Goal: Share content: Share content

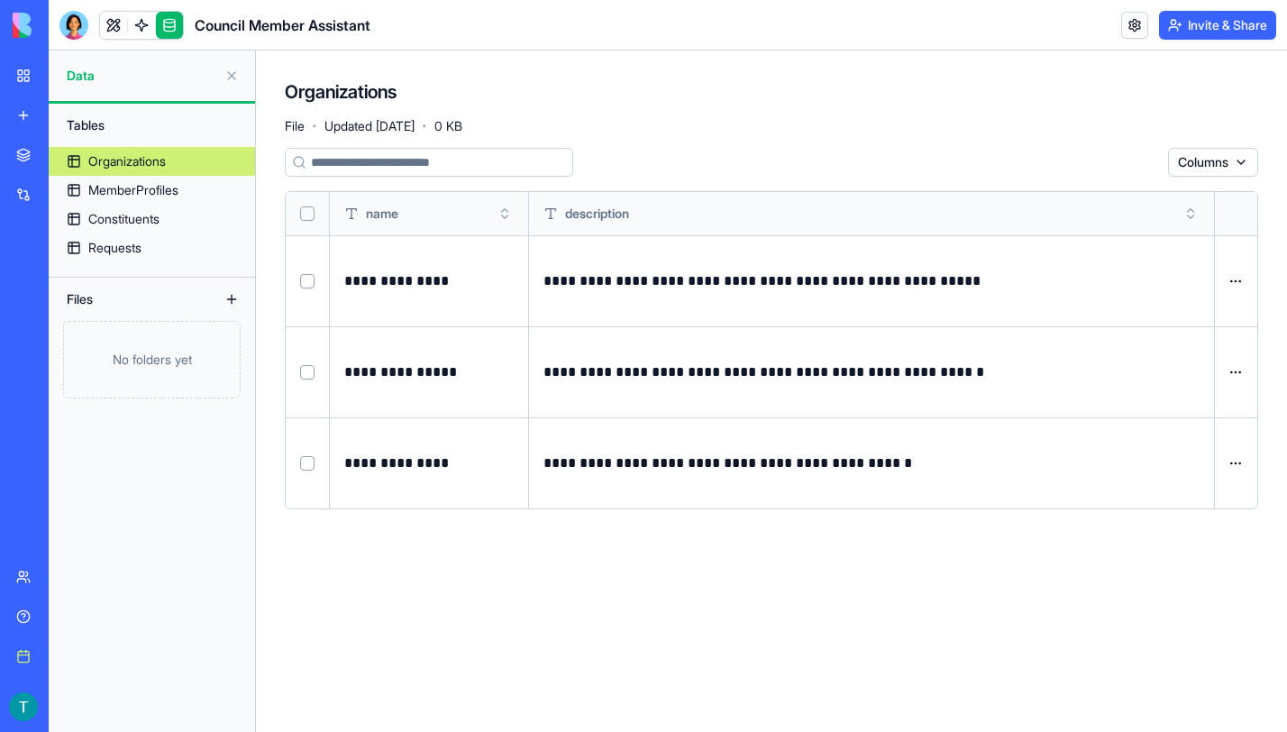
click at [68, 25] on img at bounding box center [69, 25] width 112 height 25
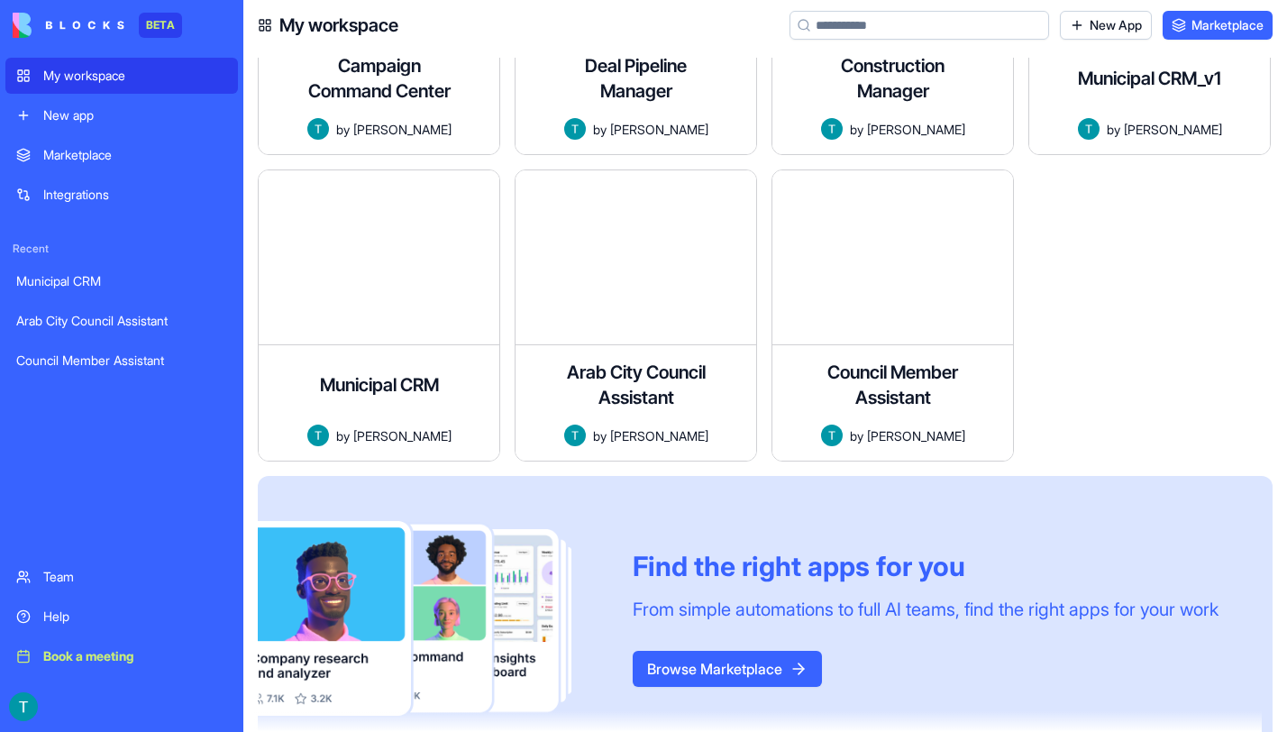
scroll to position [197, 0]
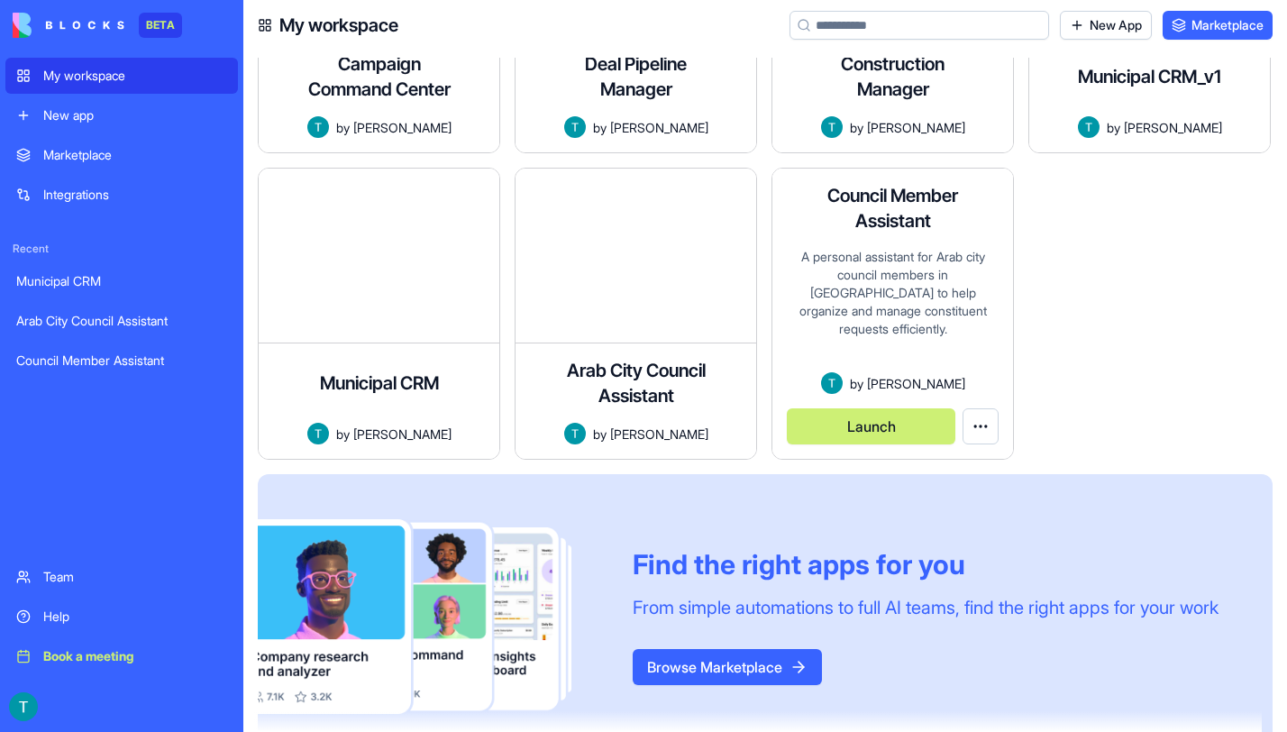
click at [891, 424] on button "Launch" at bounding box center [871, 426] width 169 height 36
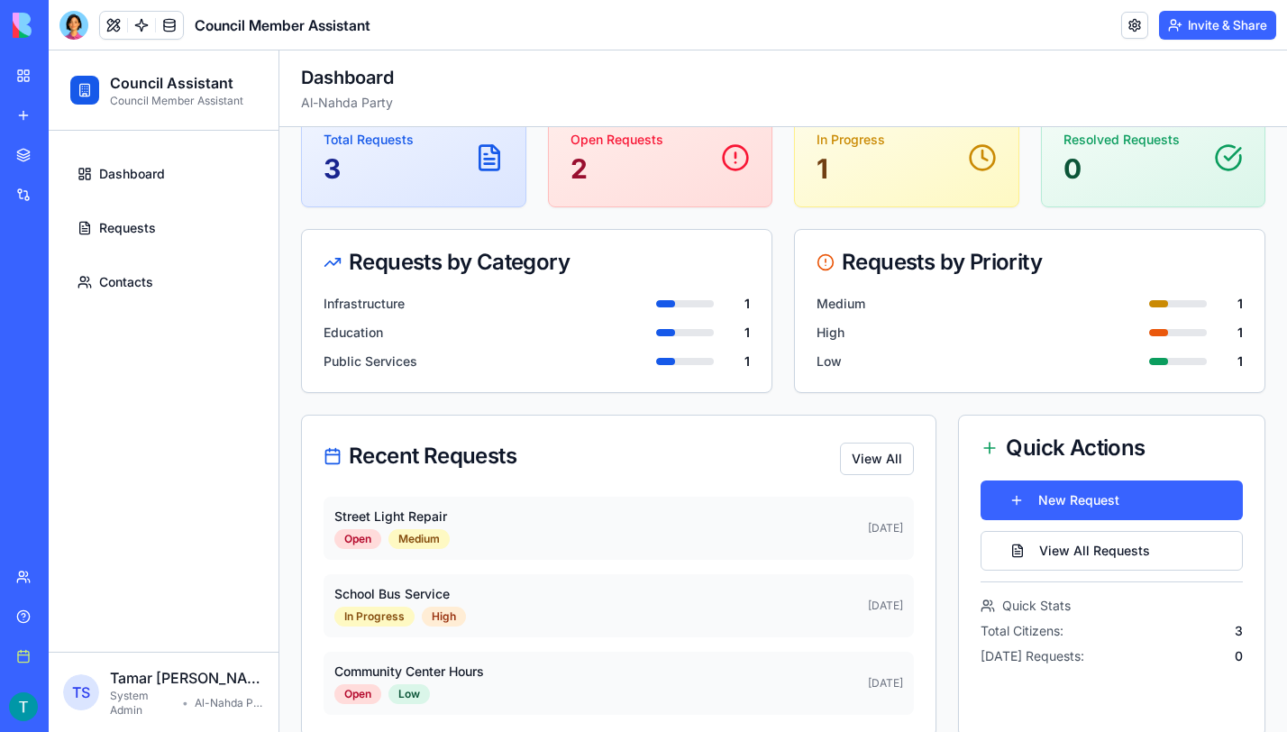
scroll to position [68, 0]
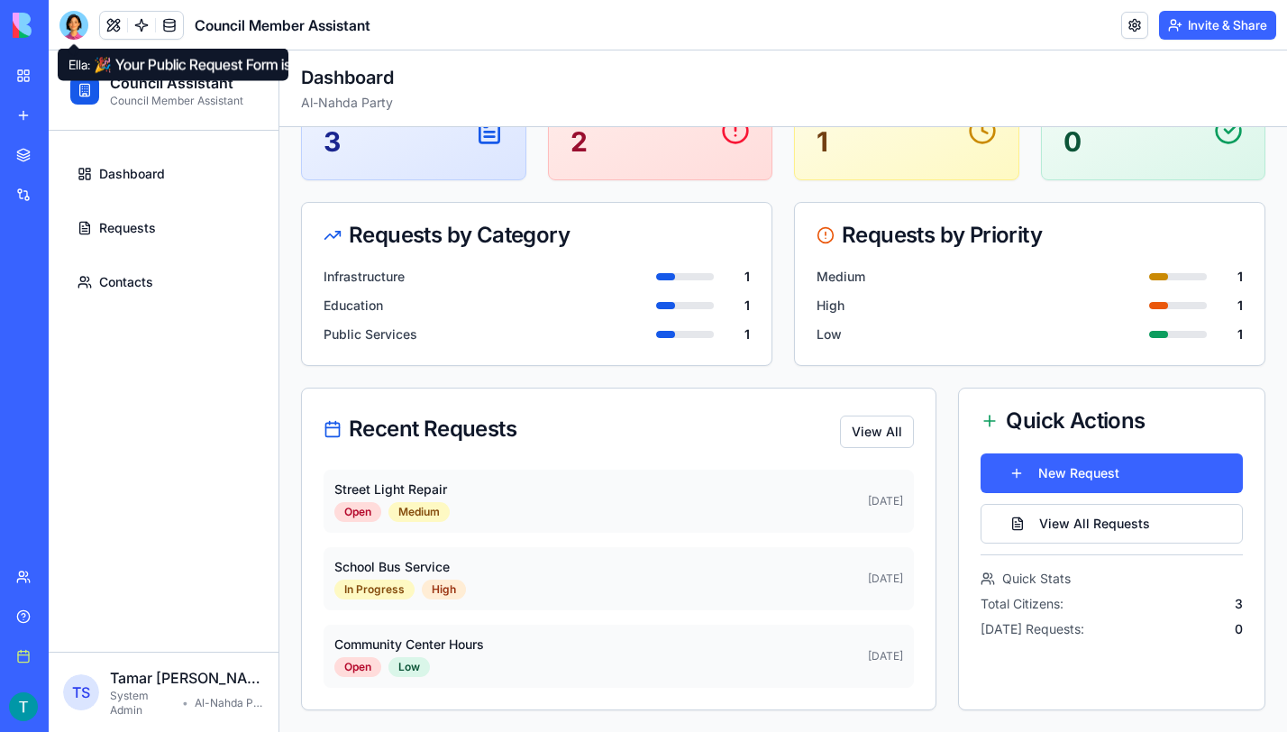
click at [74, 26] on div at bounding box center [73, 25] width 29 height 29
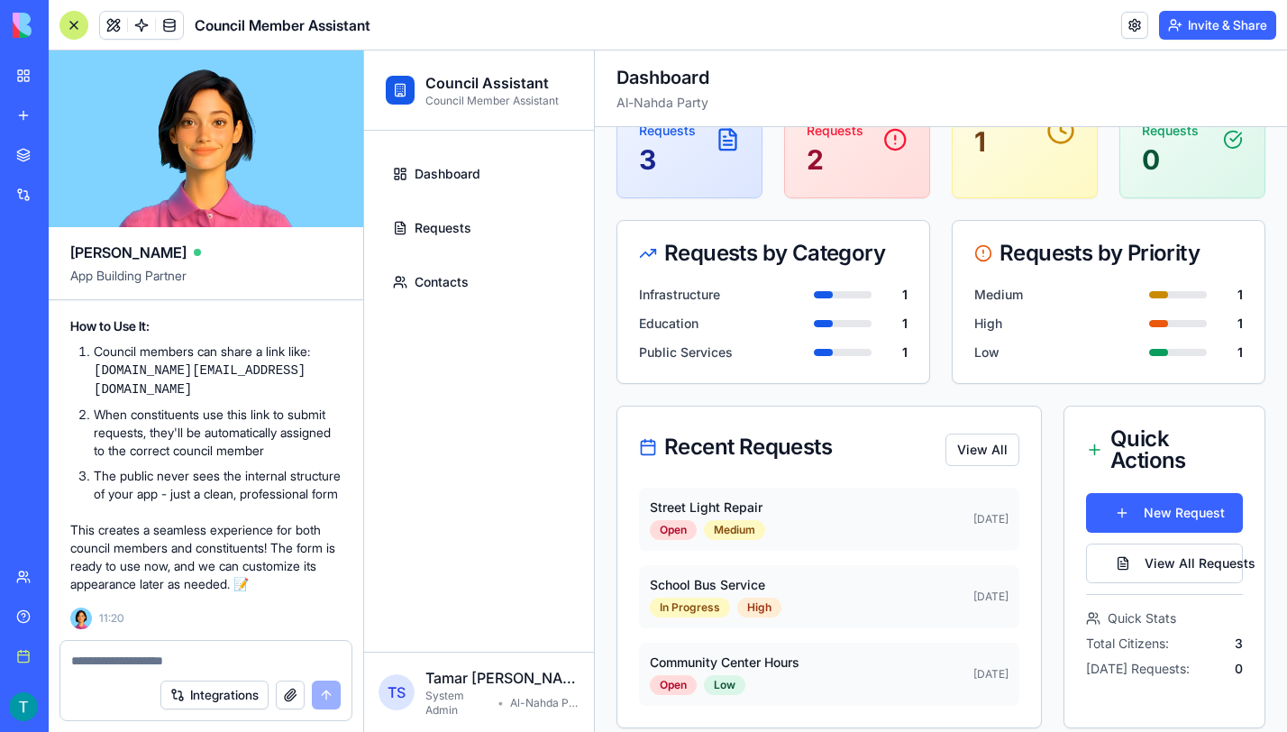
scroll to position [3851, 0]
click at [170, 23] on link at bounding box center [169, 25] width 27 height 27
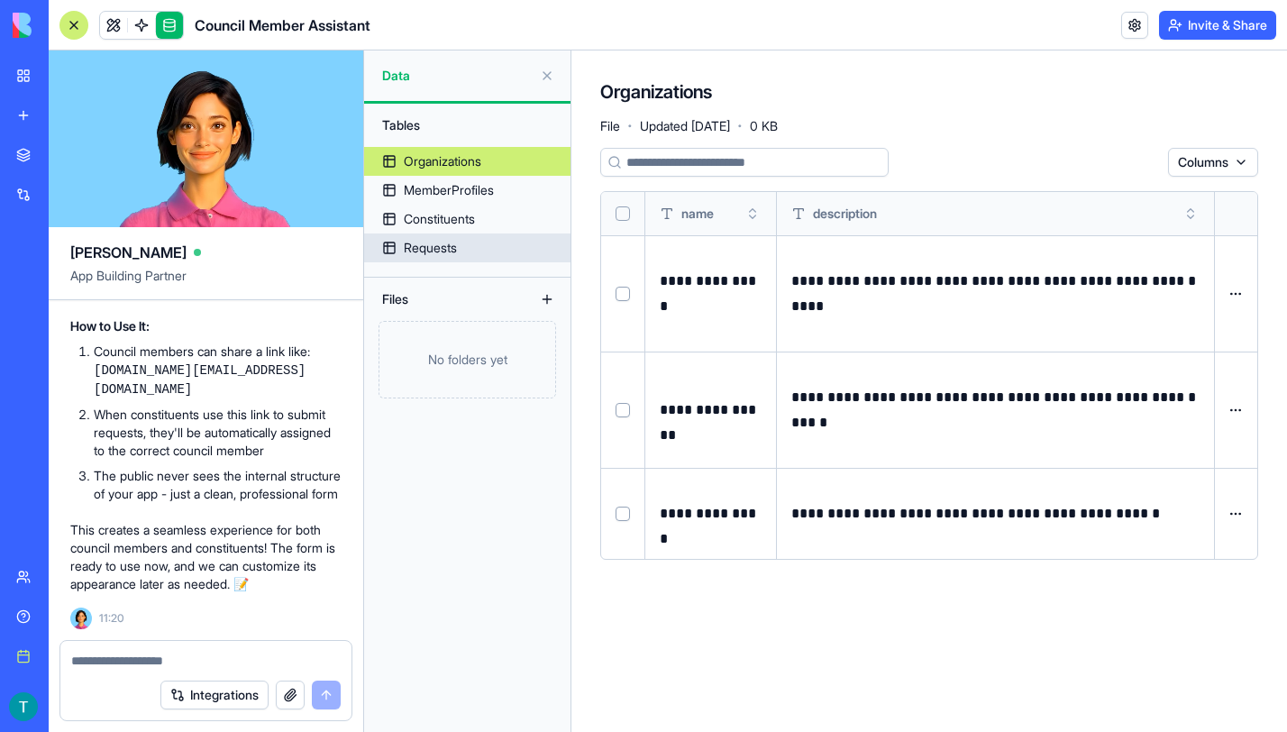
click at [416, 246] on div "Requests" at bounding box center [430, 248] width 53 height 18
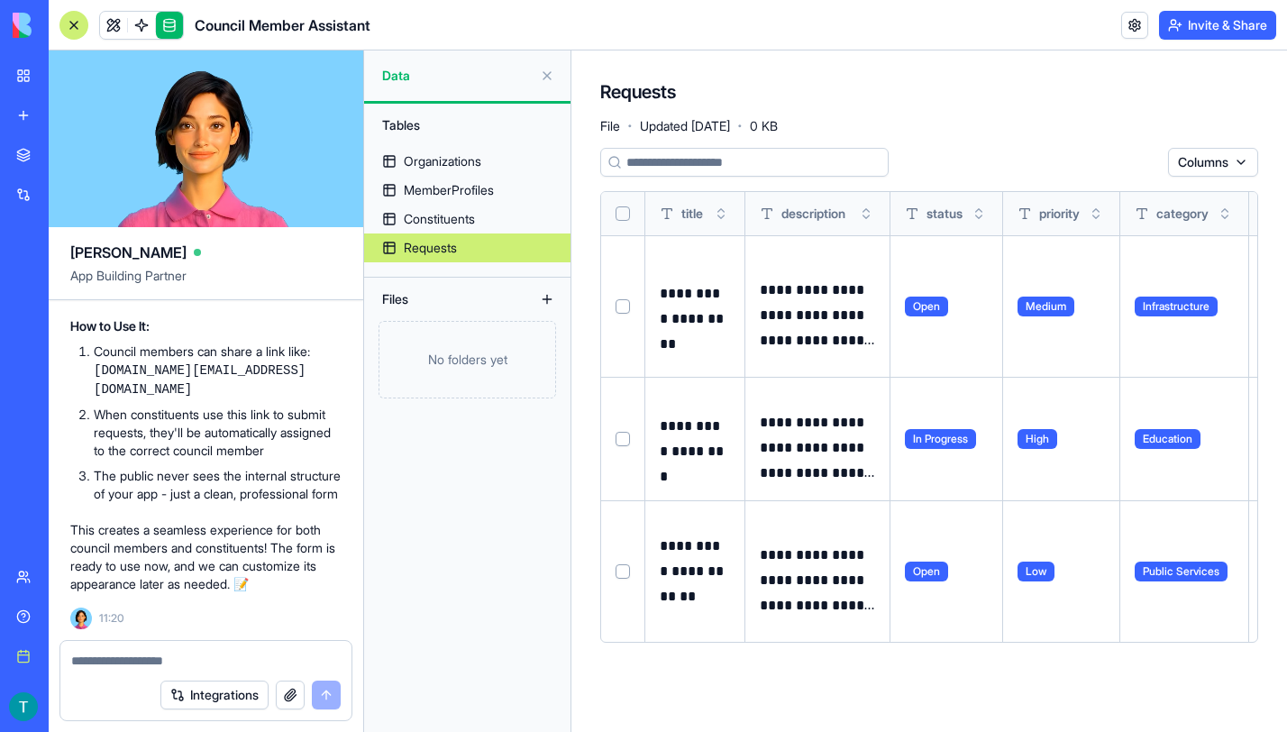
click at [550, 78] on button at bounding box center [547, 75] width 29 height 29
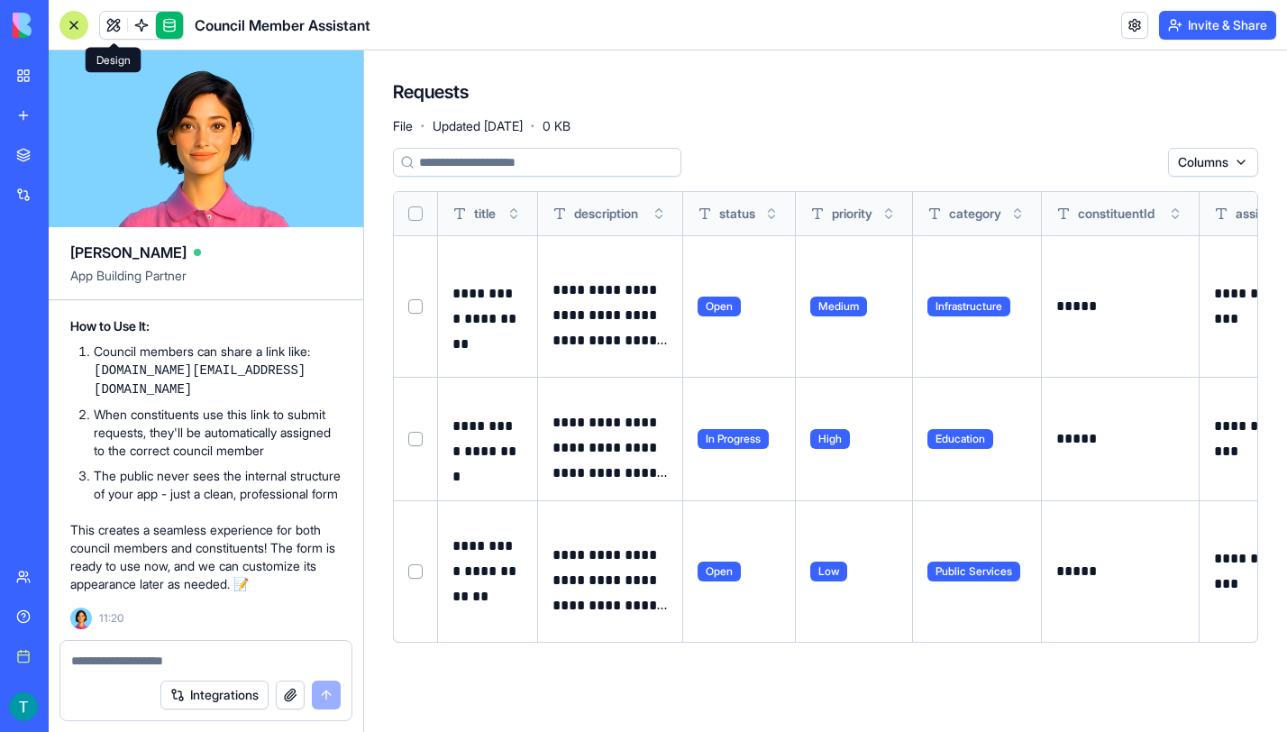
click at [118, 25] on link at bounding box center [113, 25] width 27 height 27
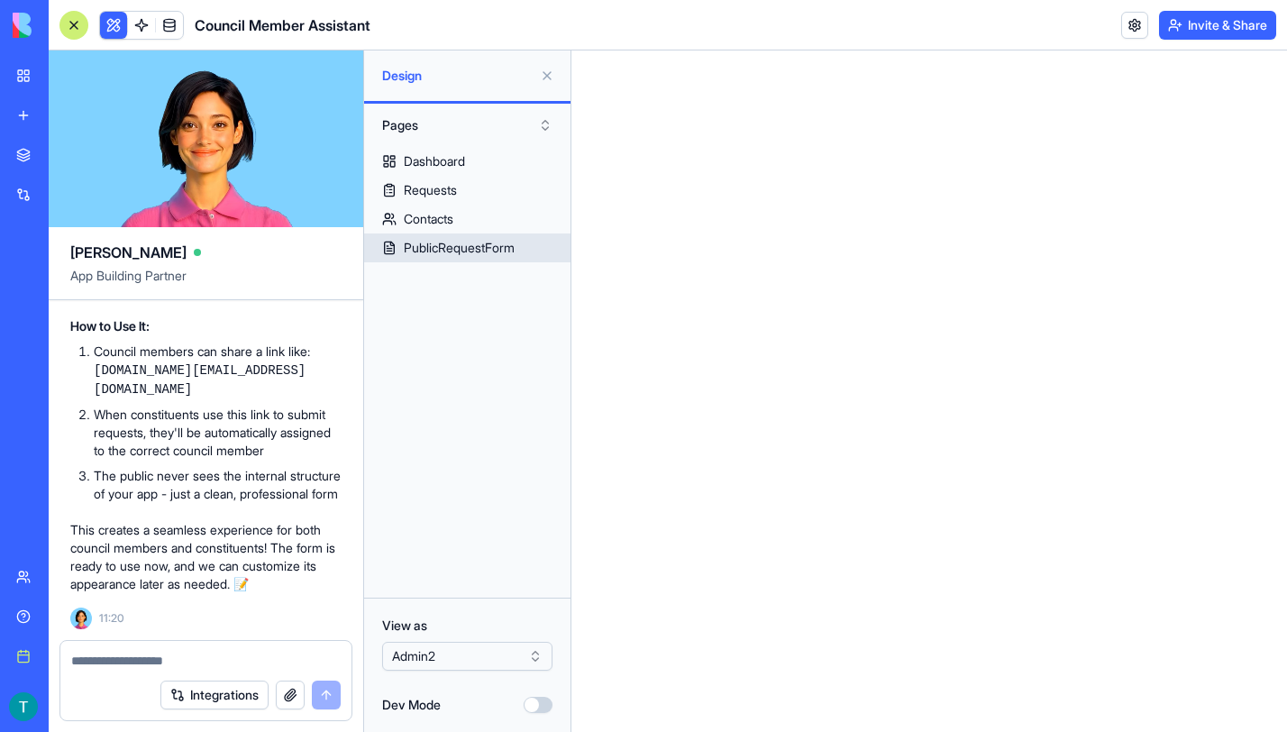
click at [482, 246] on div "PublicRequestForm" at bounding box center [459, 248] width 111 height 18
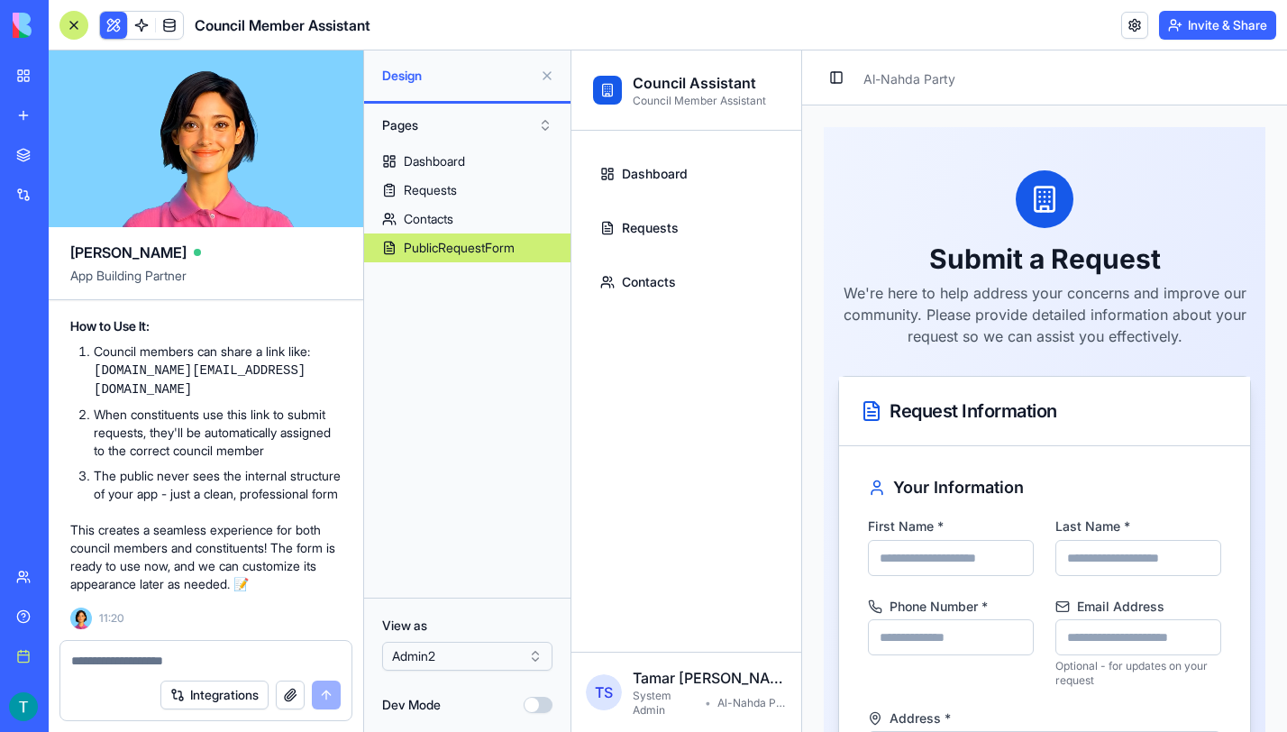
scroll to position [3927, 0]
click at [890, 209] on div "Submit a Request We're here to help address your concerns and improve our commu…" at bounding box center [1044, 258] width 413 height 177
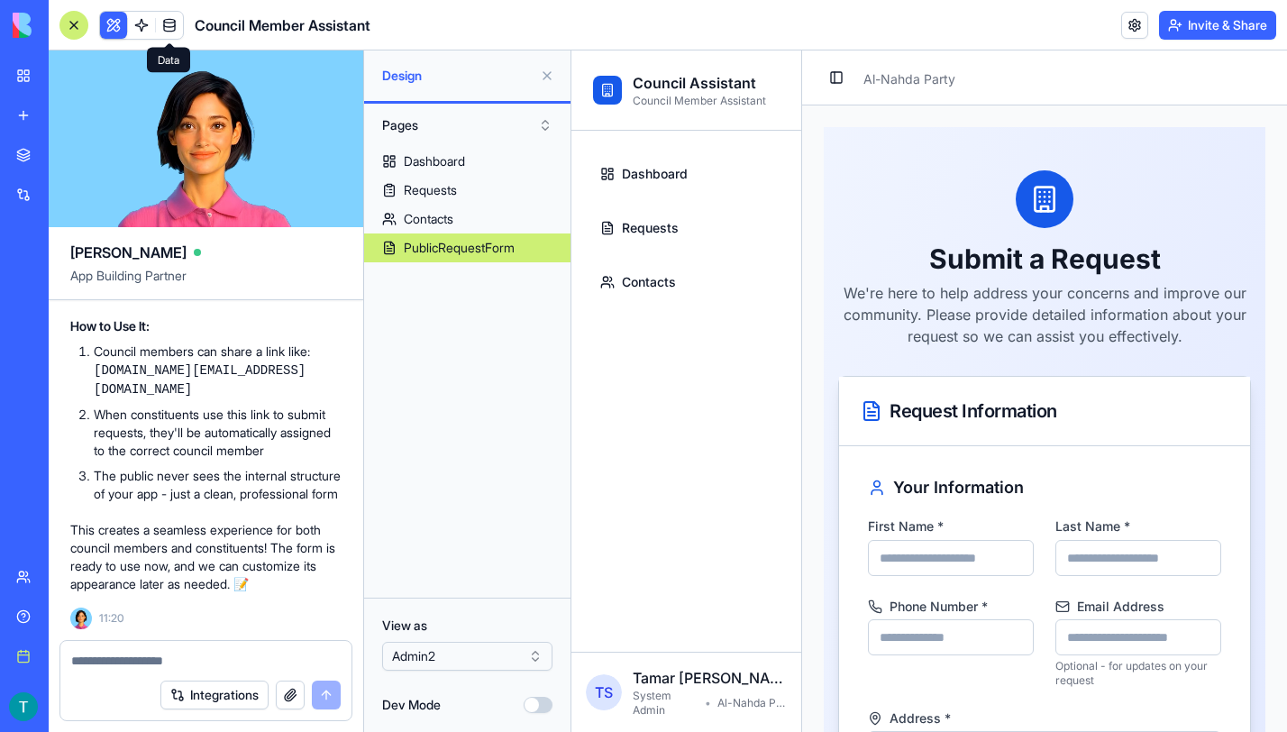
click at [174, 32] on link at bounding box center [169, 25] width 27 height 27
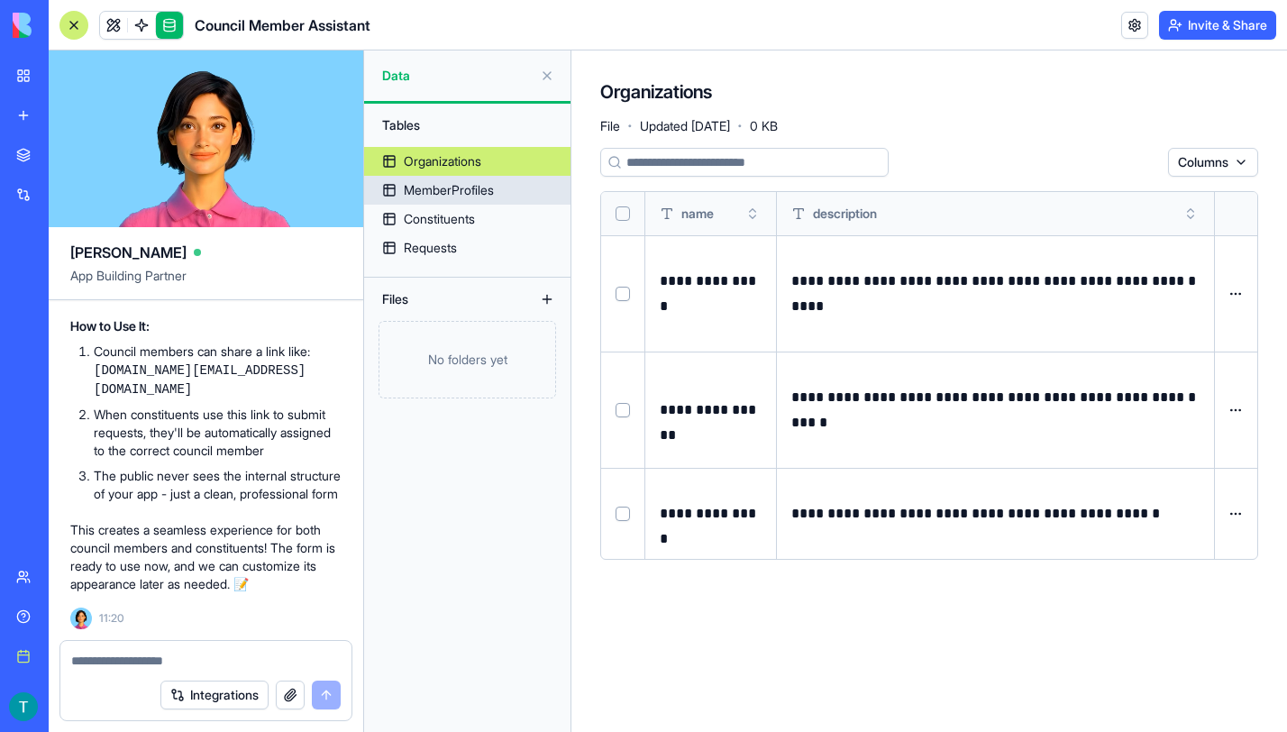
click at [448, 192] on div "MemberProfiles" at bounding box center [449, 190] width 90 height 18
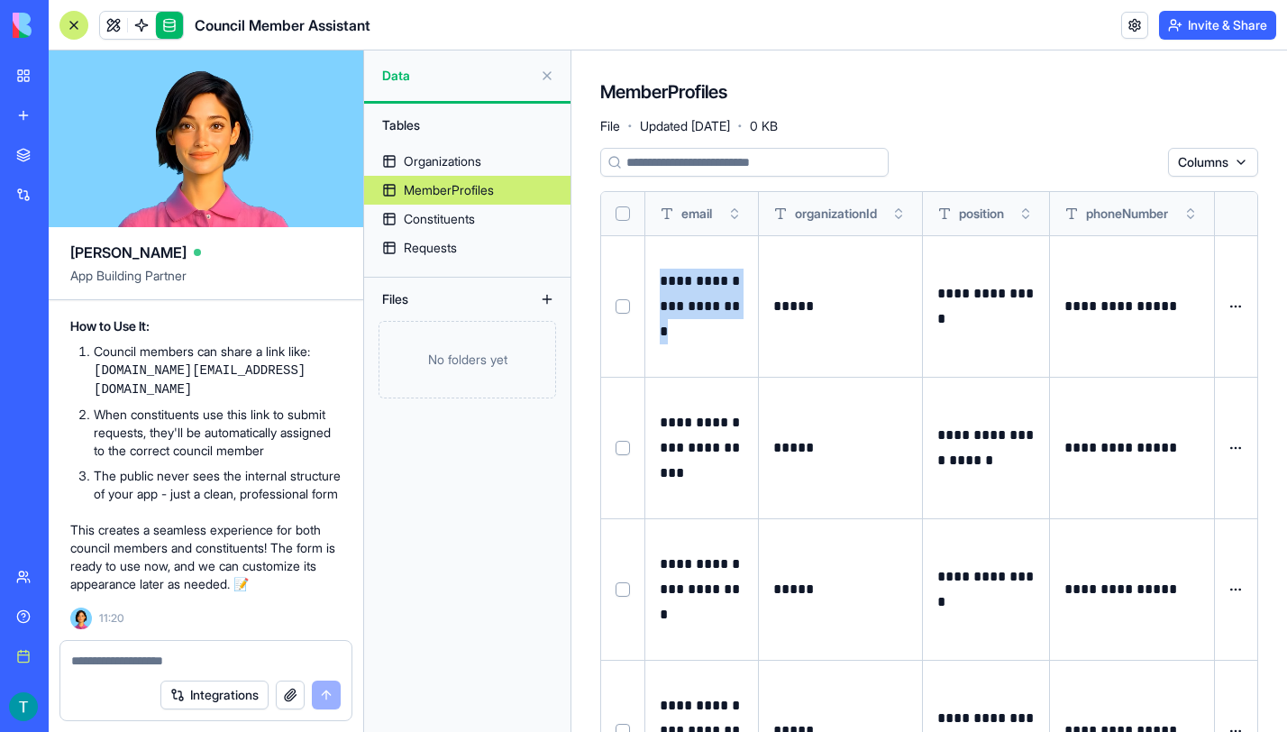
drag, startPoint x: 694, startPoint y: 333, endPoint x: 659, endPoint y: 284, distance: 60.0
click at [660, 284] on p "**********" at bounding box center [702, 307] width 84 height 76
copy p "**********"
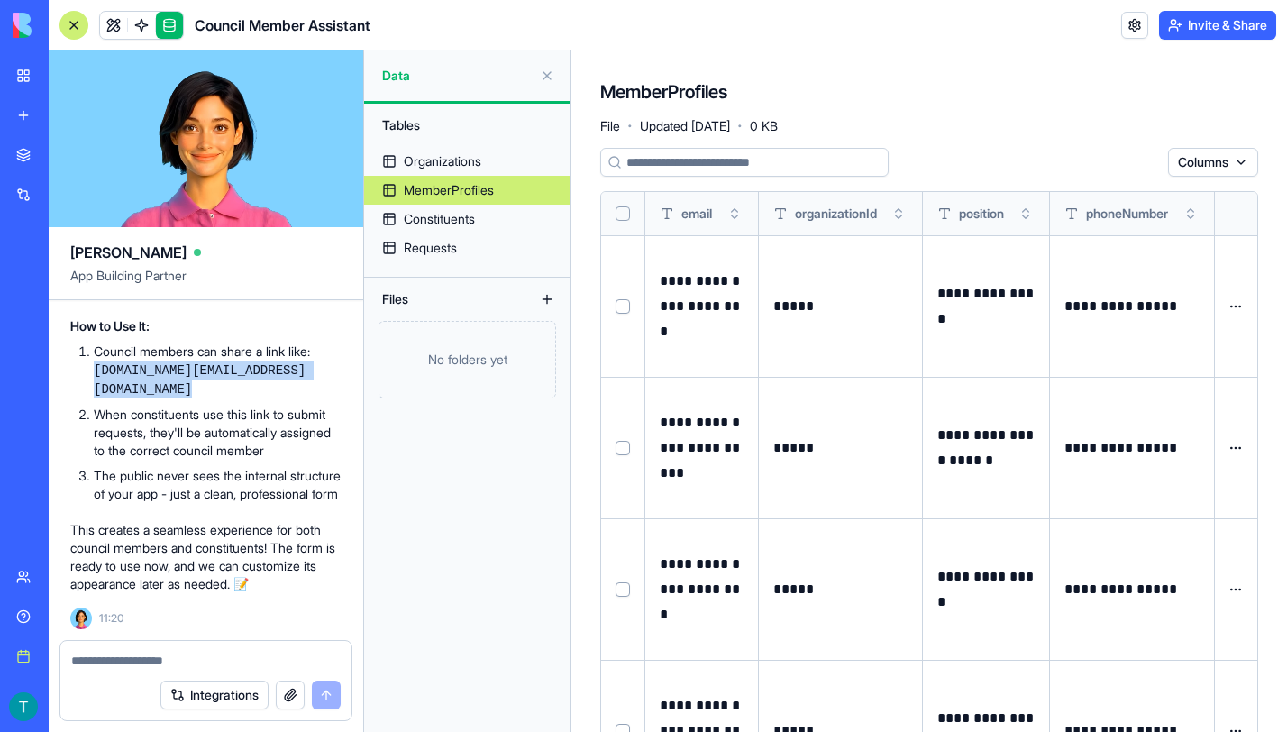
drag, startPoint x: 96, startPoint y: 354, endPoint x: 179, endPoint y: 371, distance: 85.6
click at [179, 371] on code "yourapp.com/PublicRequestForm?referralId=member@email.com" at bounding box center [200, 379] width 212 height 33
copy code "yourapp.com/PublicRequestForm?referralId="
click at [1132, 26] on link at bounding box center [1134, 25] width 27 height 27
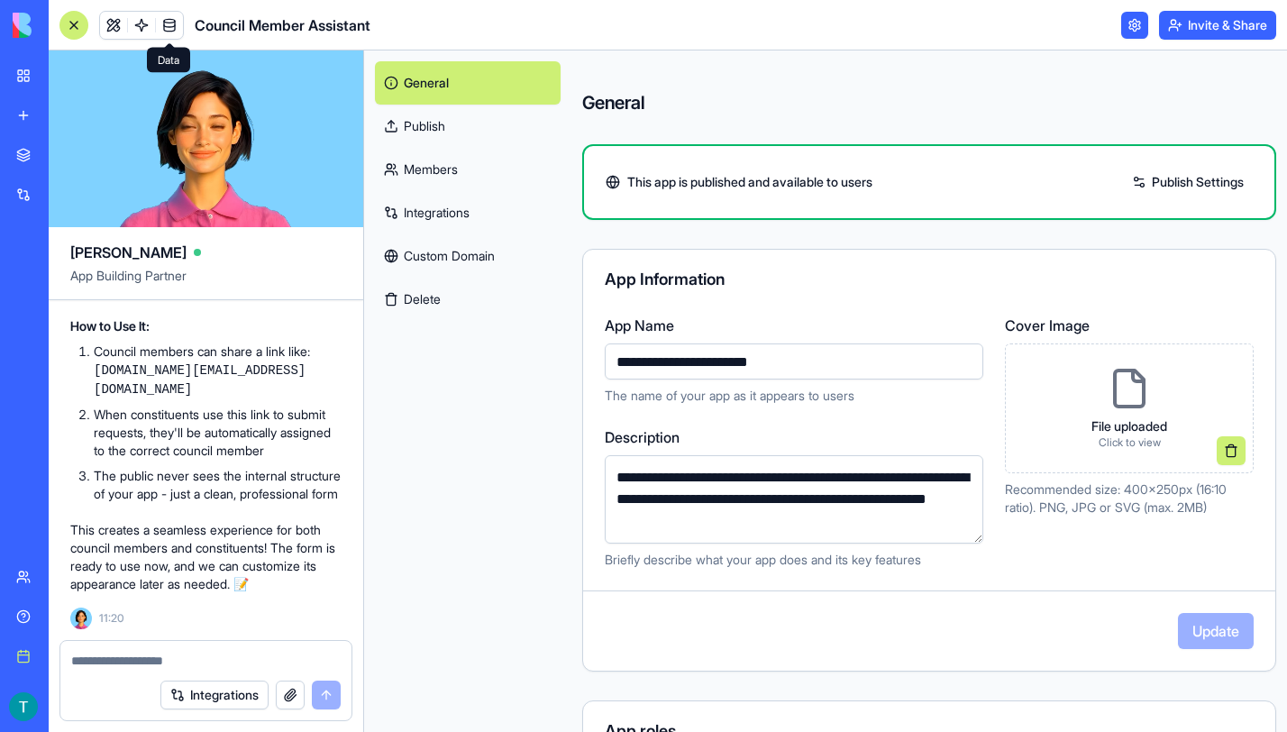
click at [454, 259] on link "Custom Domain" at bounding box center [468, 255] width 186 height 43
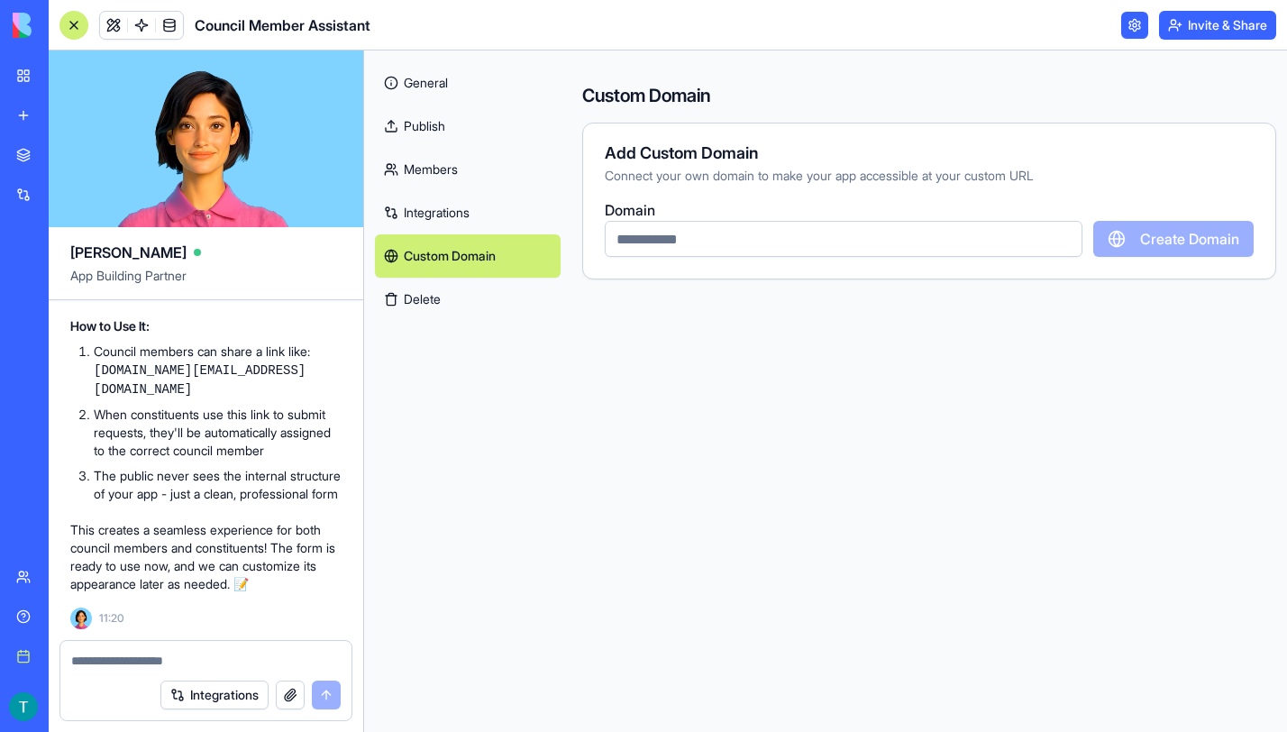
click at [428, 132] on link "Publish" at bounding box center [468, 126] width 186 height 43
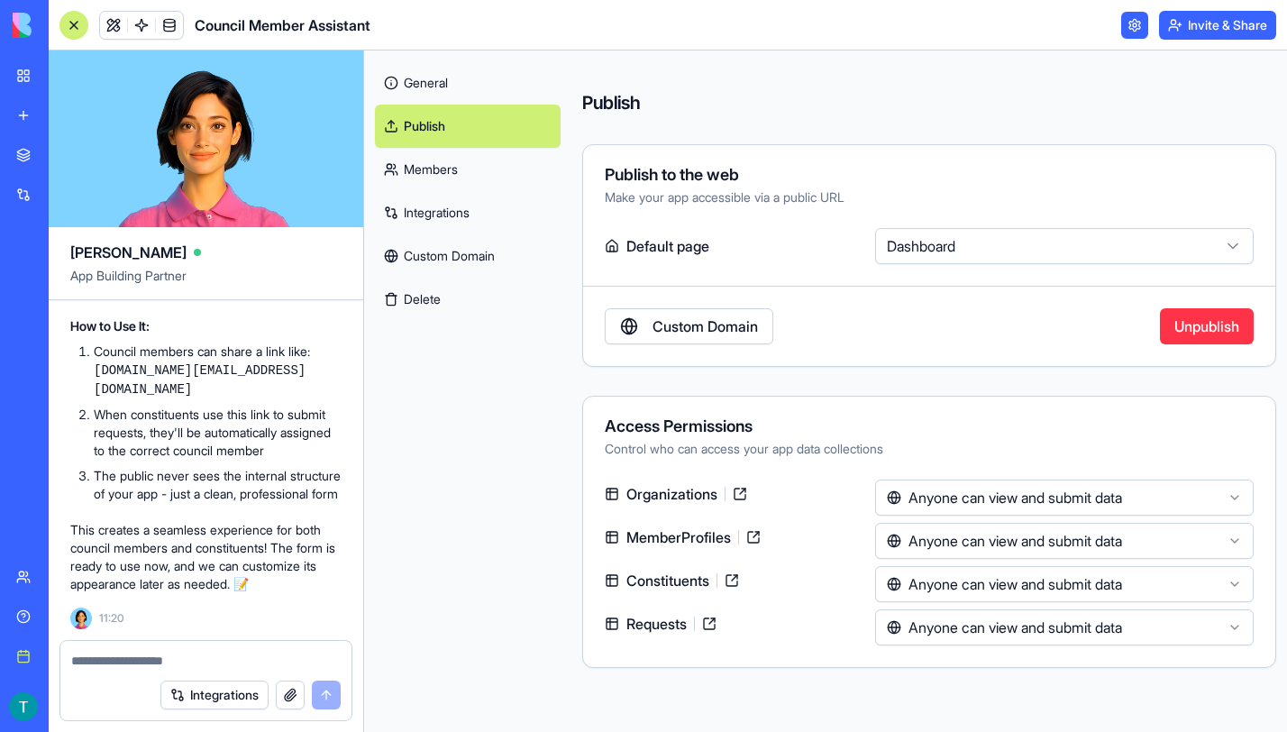
click at [1194, 24] on button "Invite & Share" at bounding box center [1217, 25] width 117 height 29
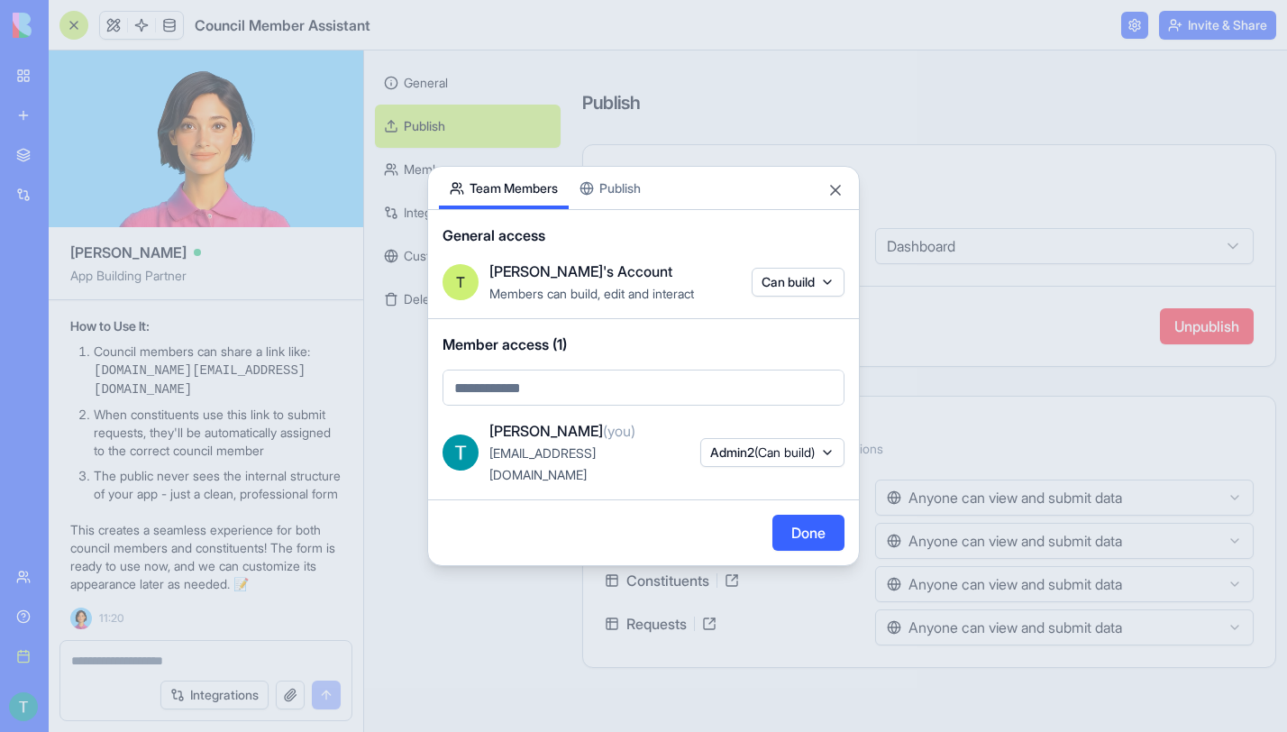
click at [641, 197] on button "Publish" at bounding box center [610, 188] width 83 height 42
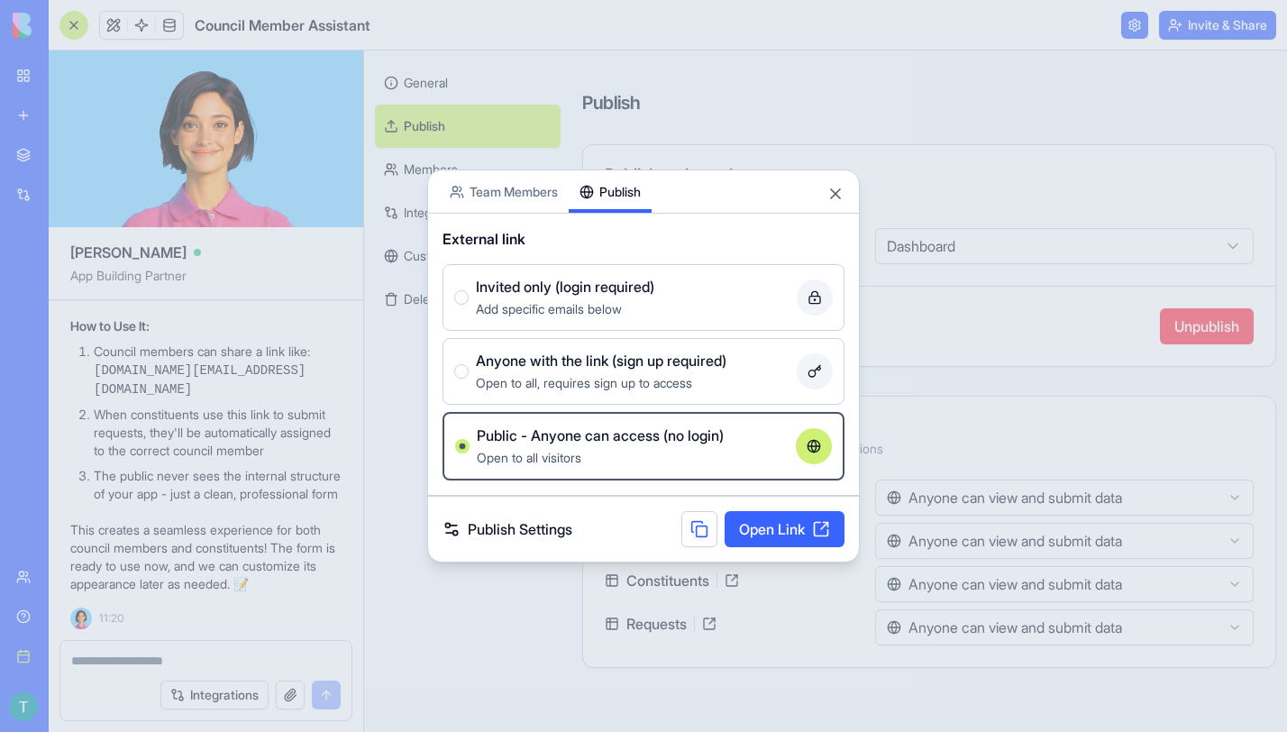
click at [691, 530] on button at bounding box center [699, 529] width 36 height 36
click at [521, 526] on link "Publish Settings" at bounding box center [508, 529] width 130 height 22
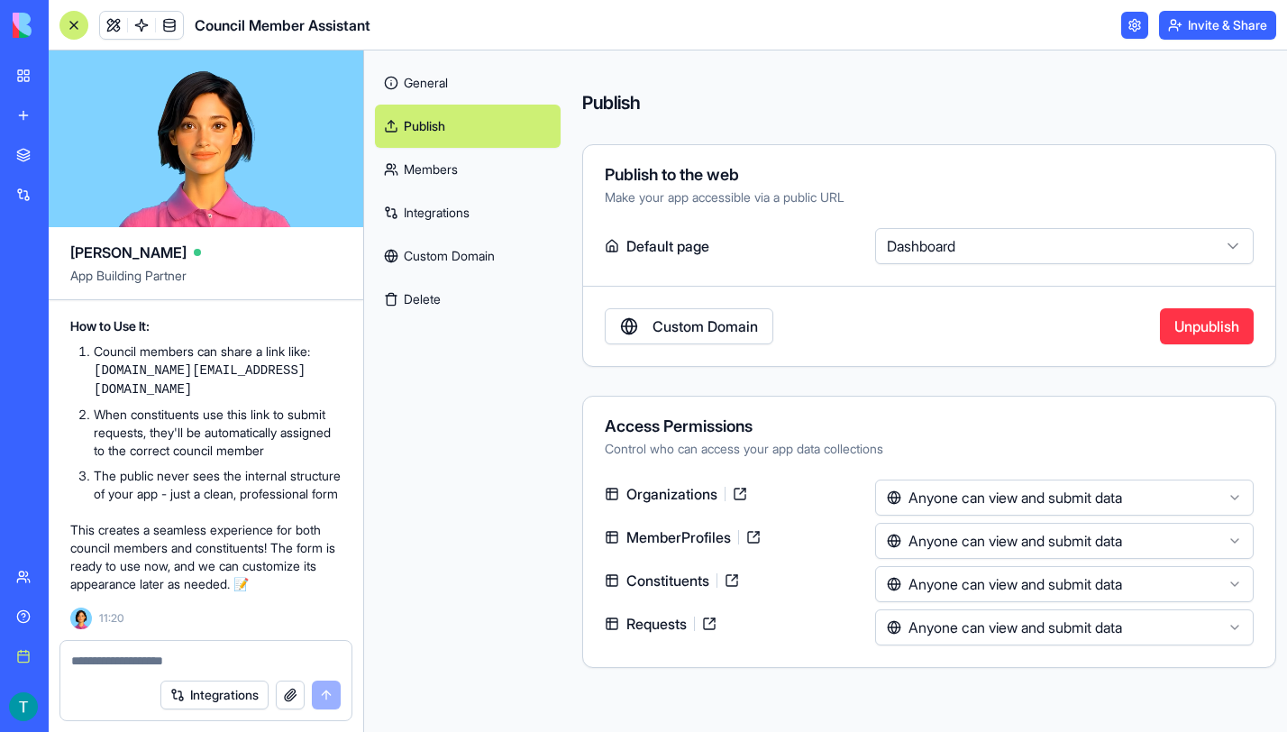
click at [1201, 31] on button "Invite & Share" at bounding box center [1217, 25] width 117 height 29
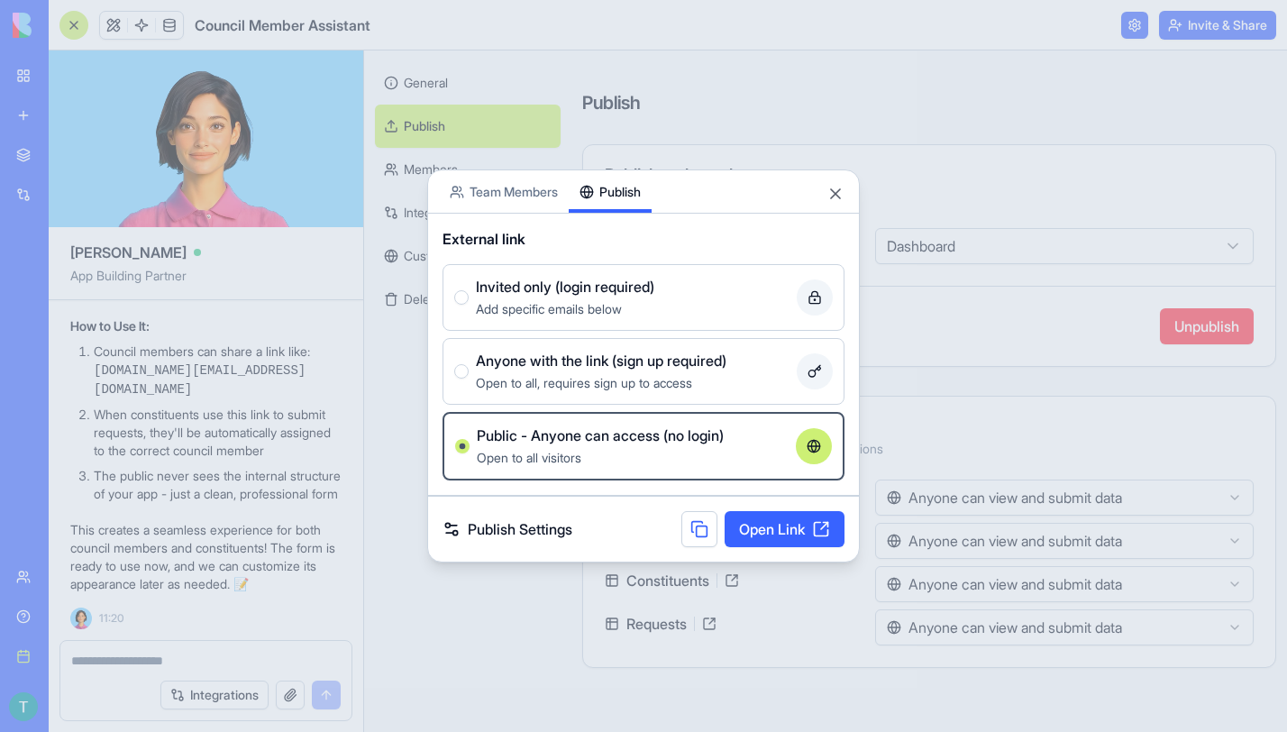
click at [784, 530] on link "Open Link" at bounding box center [785, 529] width 120 height 36
click at [835, 193] on button "Close" at bounding box center [836, 194] width 18 height 18
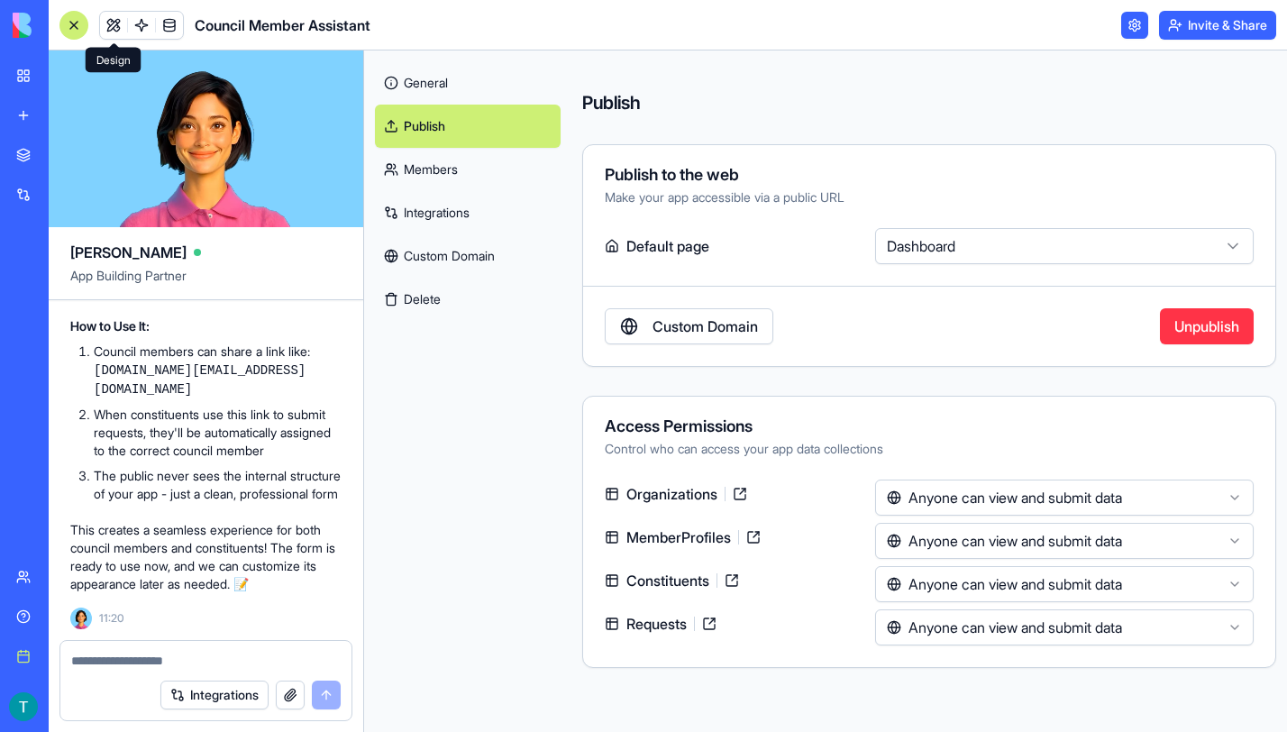
click at [115, 25] on link at bounding box center [113, 25] width 27 height 27
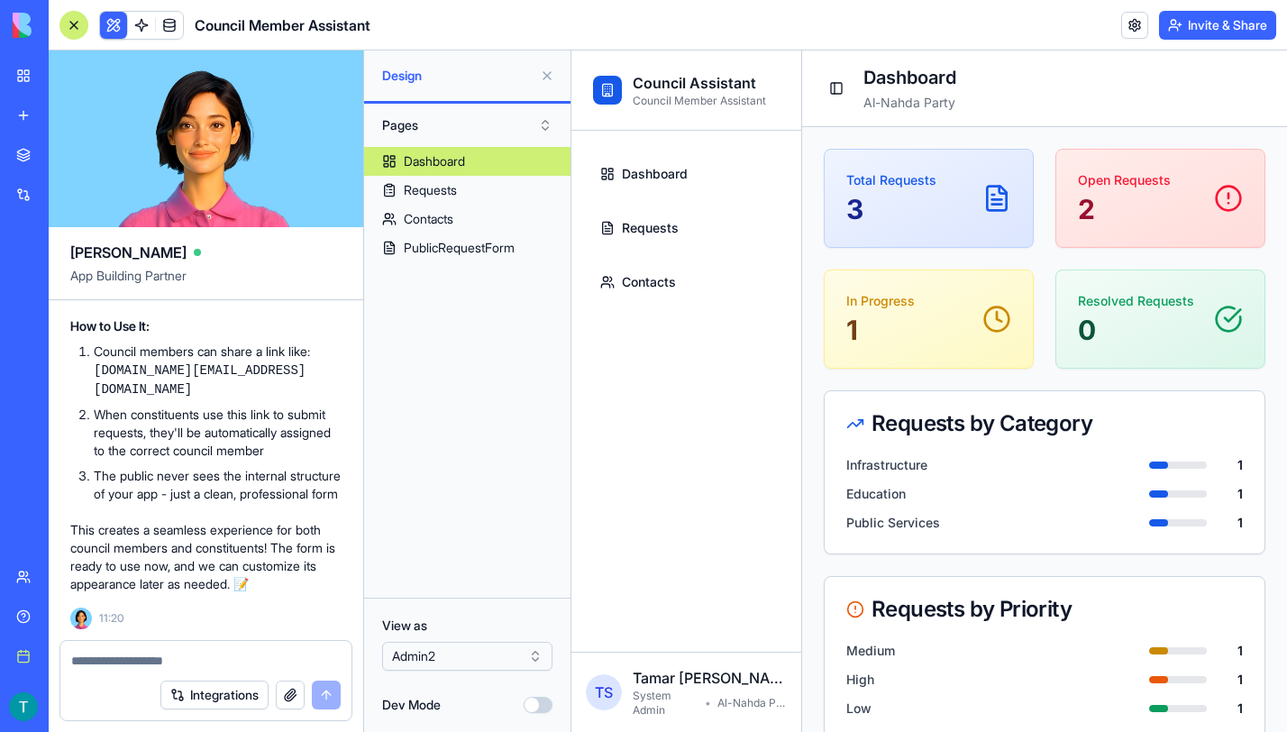
click at [546, 78] on button at bounding box center [547, 75] width 29 height 29
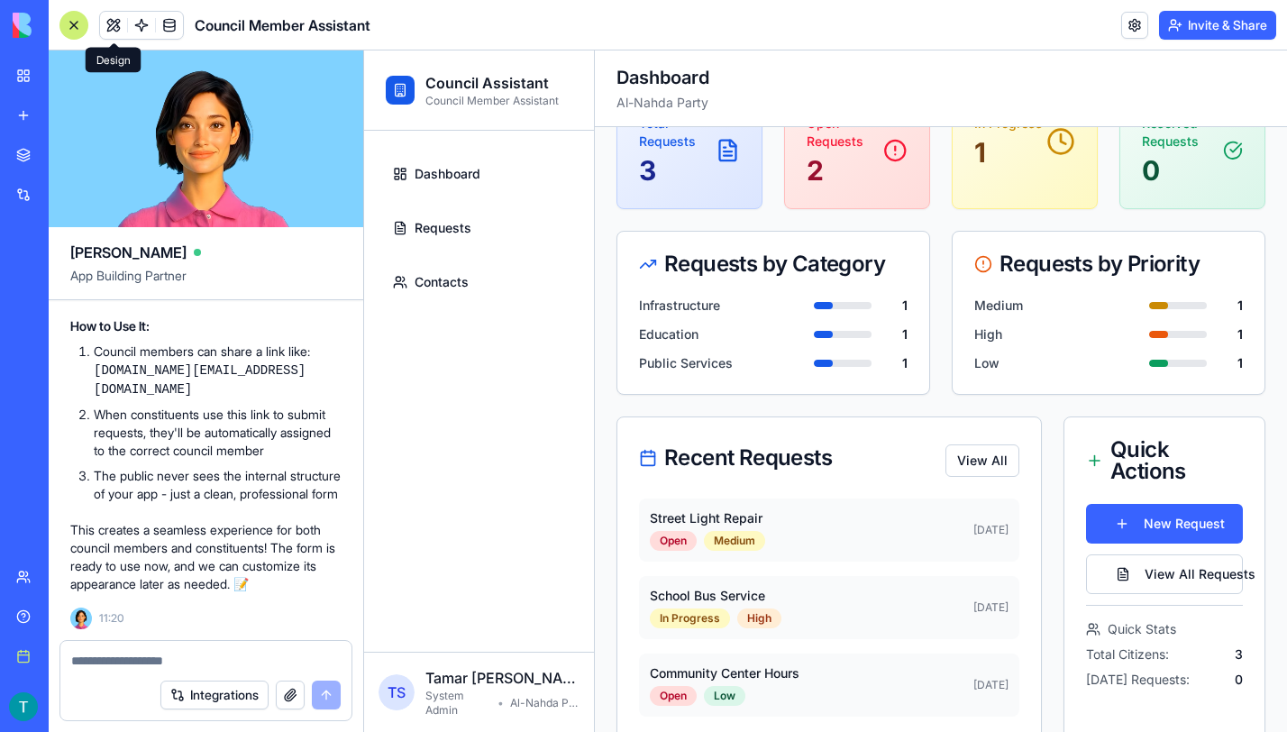
scroll to position [86, 0]
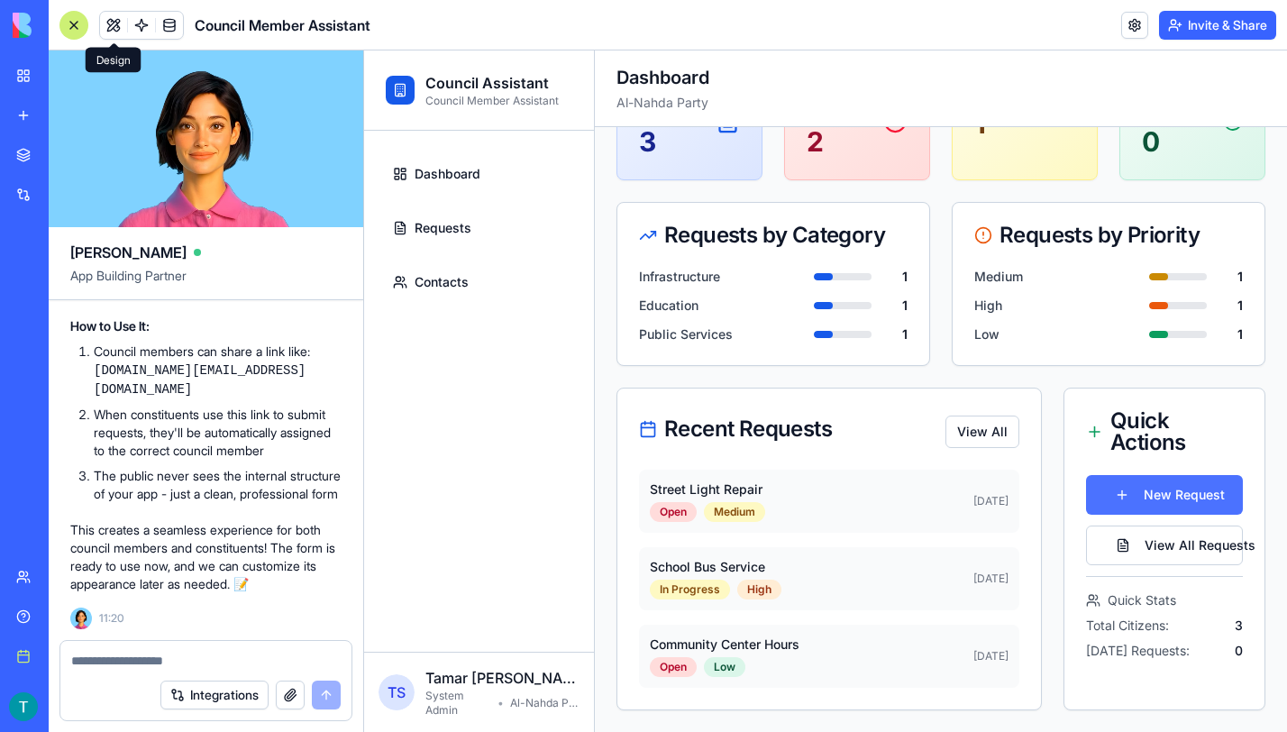
click at [1172, 498] on link "New Request" at bounding box center [1164, 495] width 157 height 40
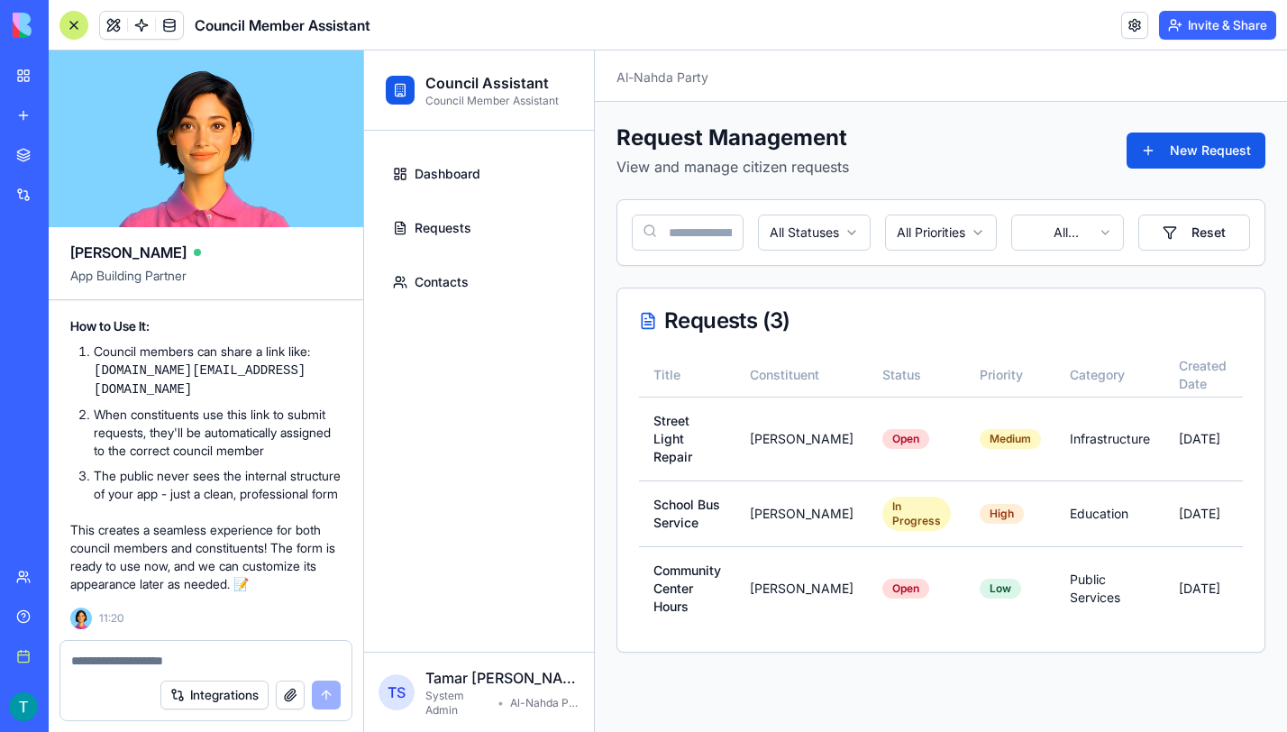
click at [205, 656] on textarea at bounding box center [206, 661] width 270 height 18
click at [470, 168] on span "Dashboard" at bounding box center [448, 174] width 66 height 18
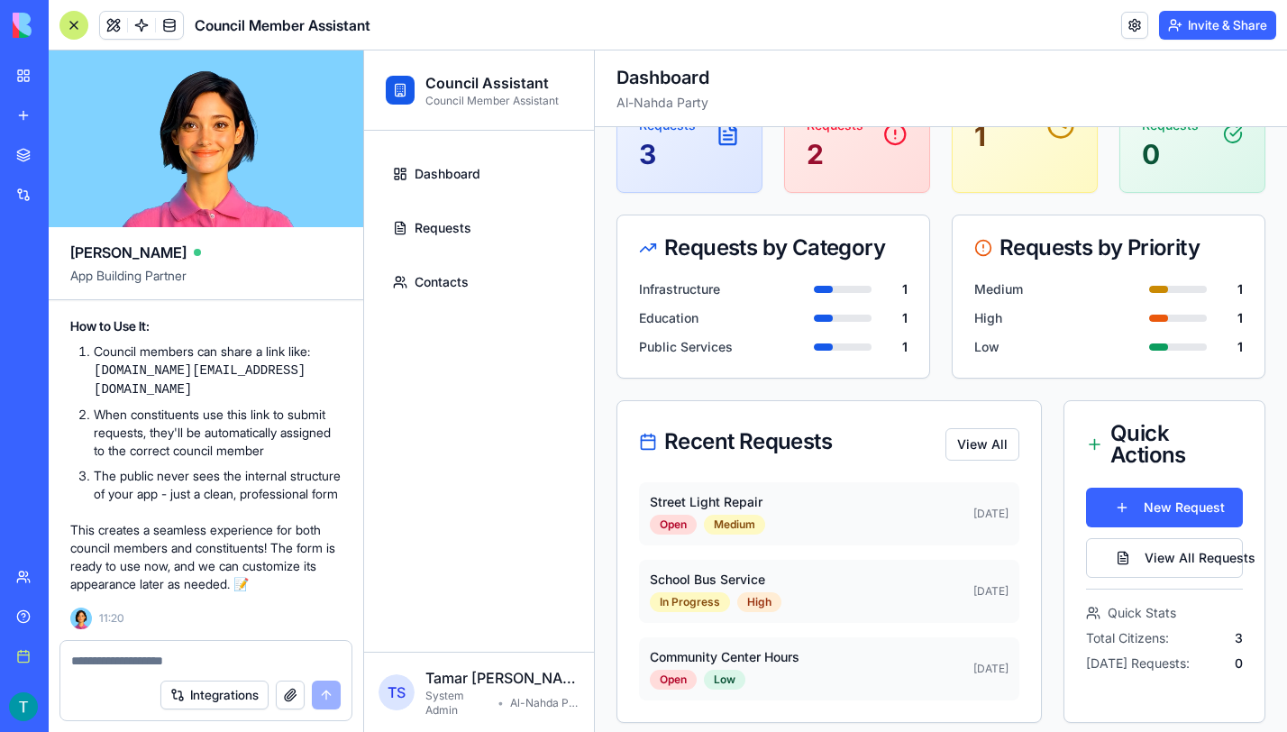
scroll to position [86, 0]
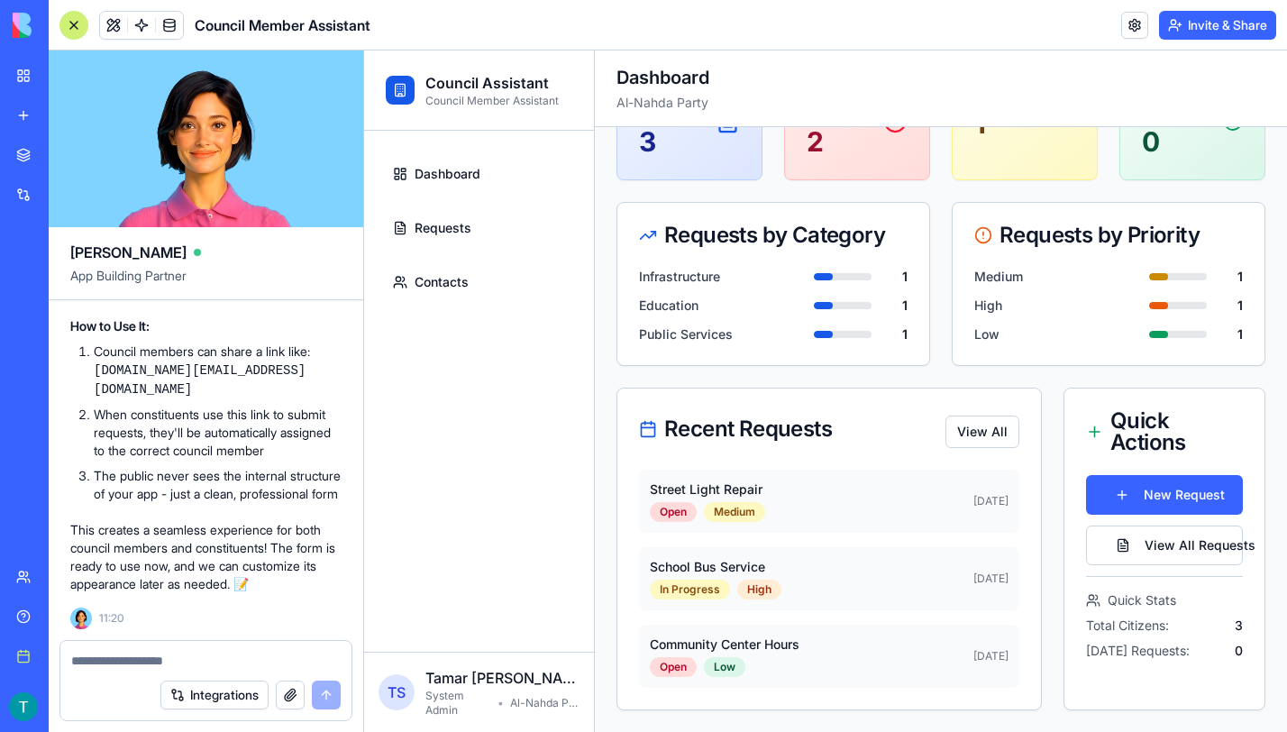
click at [189, 654] on textarea at bounding box center [206, 661] width 270 height 18
type textarea "*"
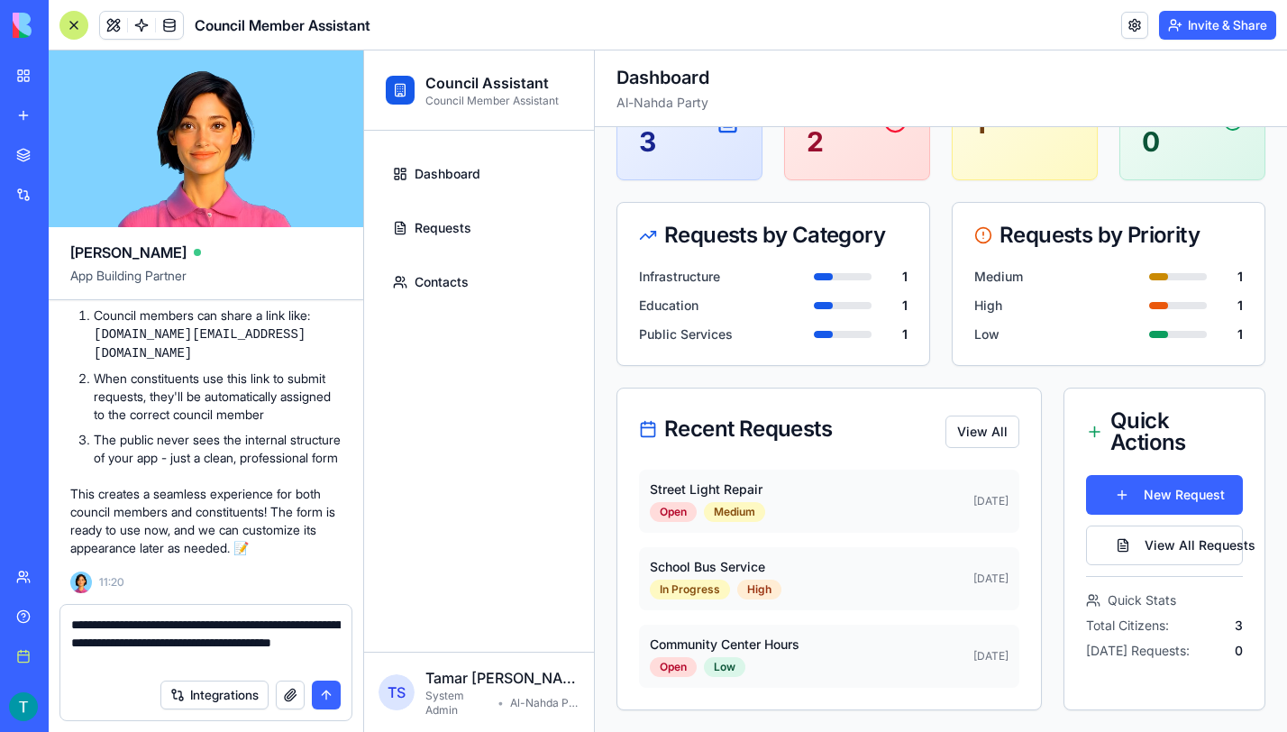
type textarea "**********"
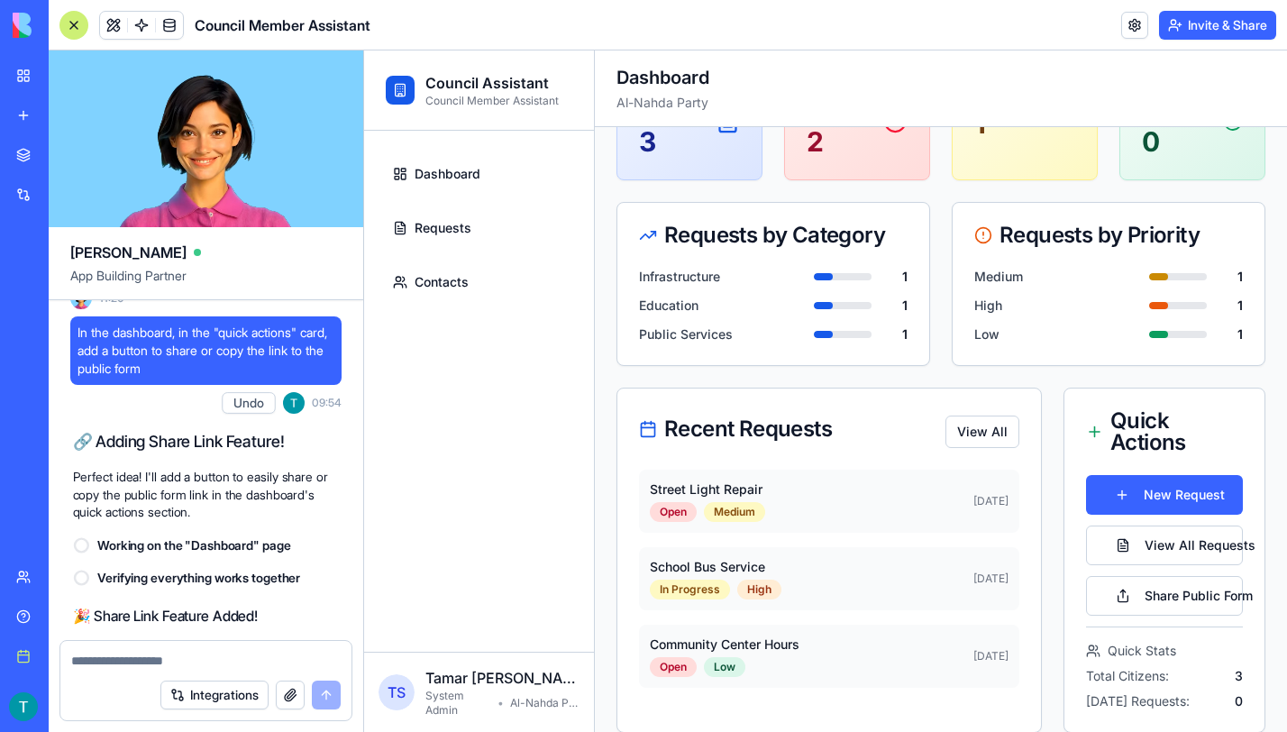
scroll to position [4687, 0]
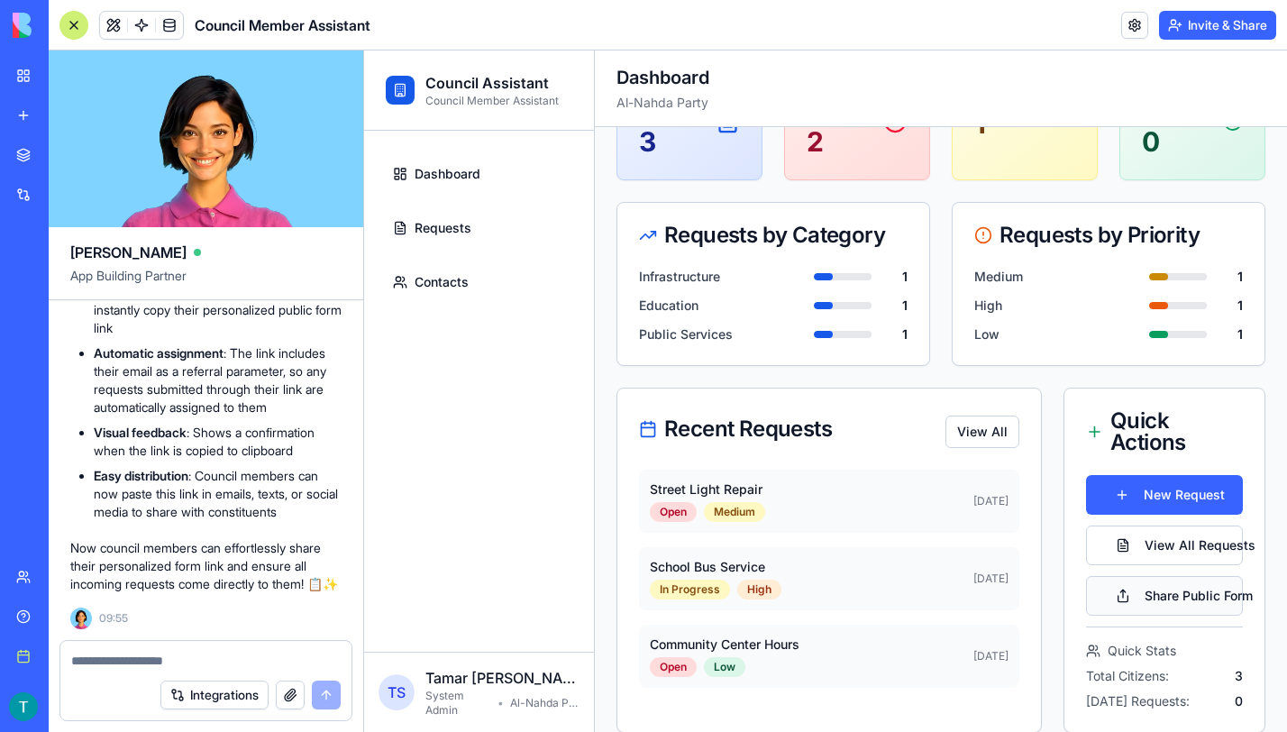
click at [1157, 592] on button "Share Public Form" at bounding box center [1164, 596] width 157 height 40
click at [156, 659] on textarea at bounding box center [206, 661] width 270 height 18
type textarea "*"
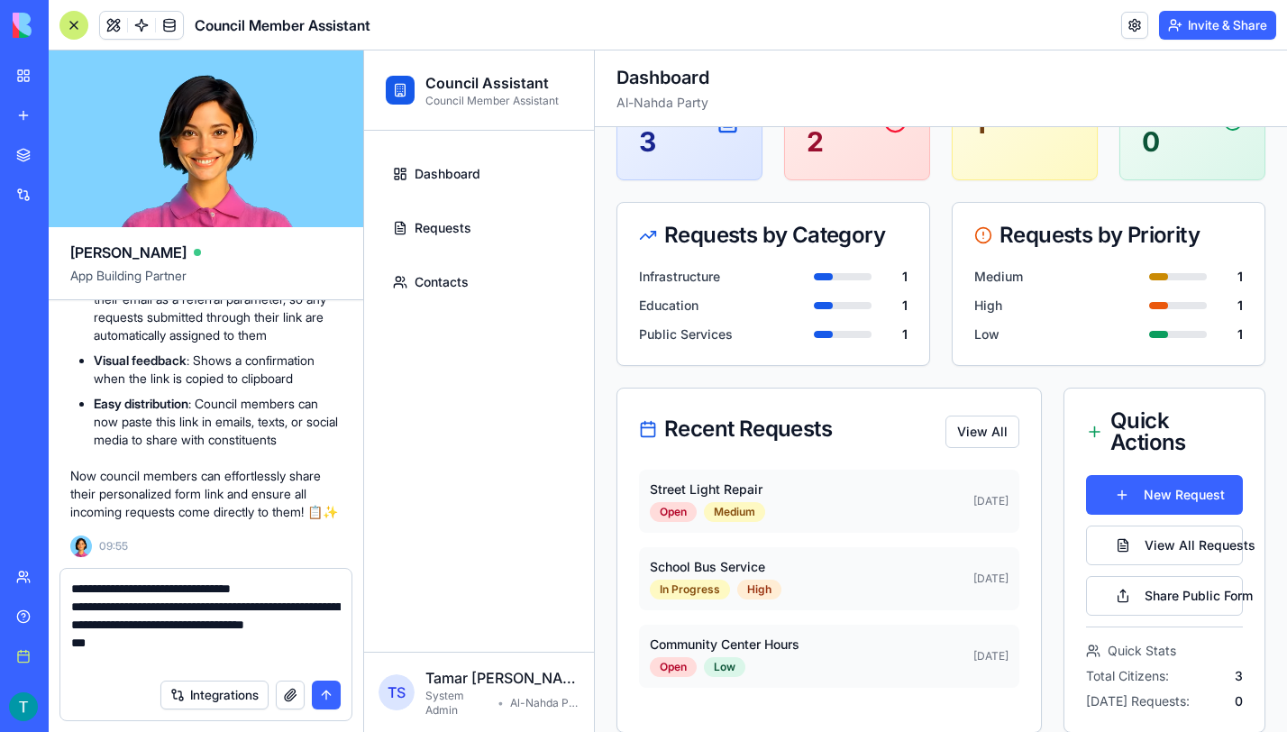
scroll to position [4760, 0]
click at [112, 663] on textarea "**********" at bounding box center [206, 625] width 270 height 90
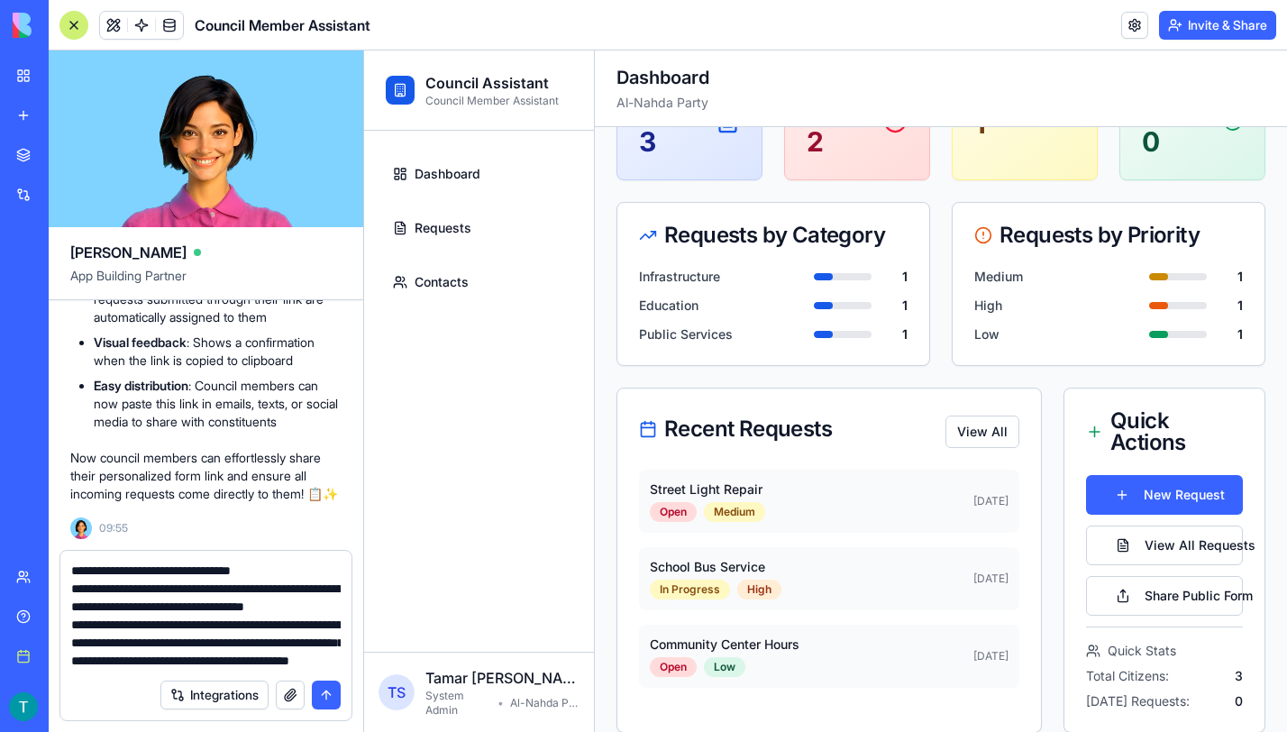
scroll to position [52, 0]
click at [1182, 596] on button "Share Public Form" at bounding box center [1164, 596] width 157 height 40
click at [147, 663] on textarea "**********" at bounding box center [206, 616] width 270 height 108
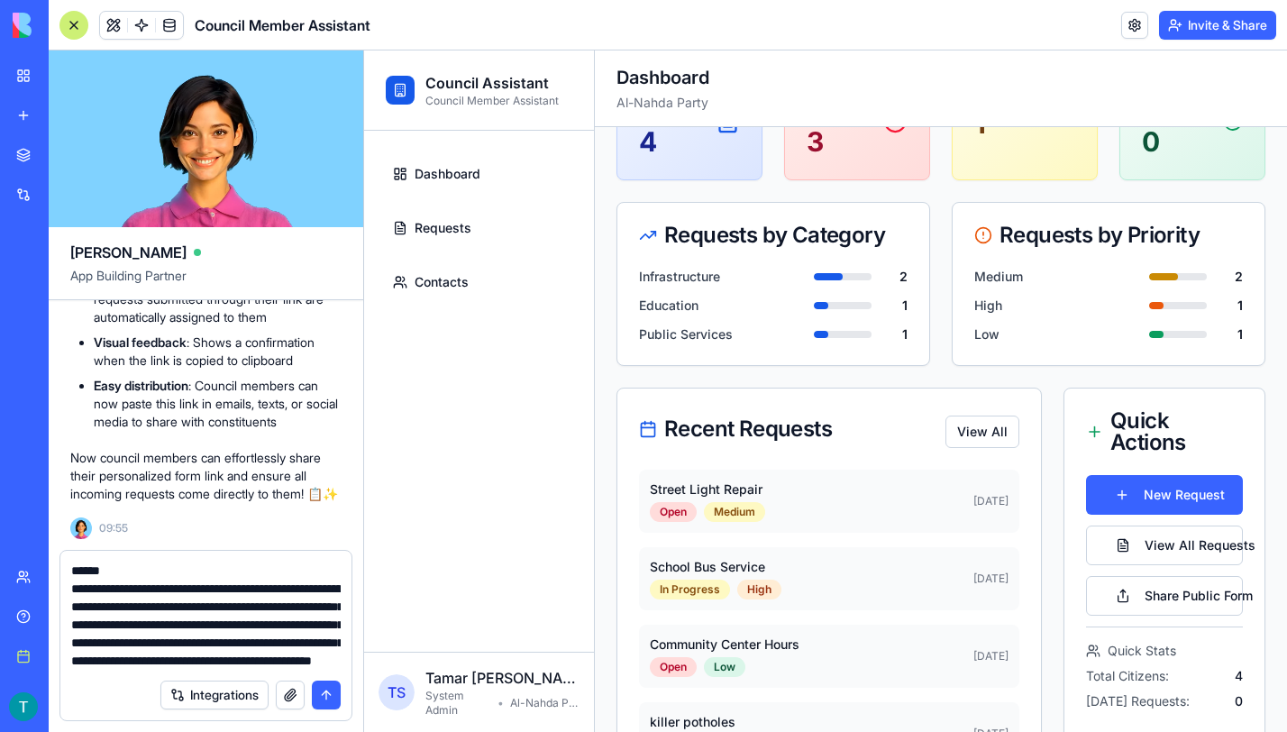
scroll to position [269, 0]
paste textarea "**********"
type textarea "**********"
click at [322, 696] on button "submit" at bounding box center [326, 695] width 29 height 29
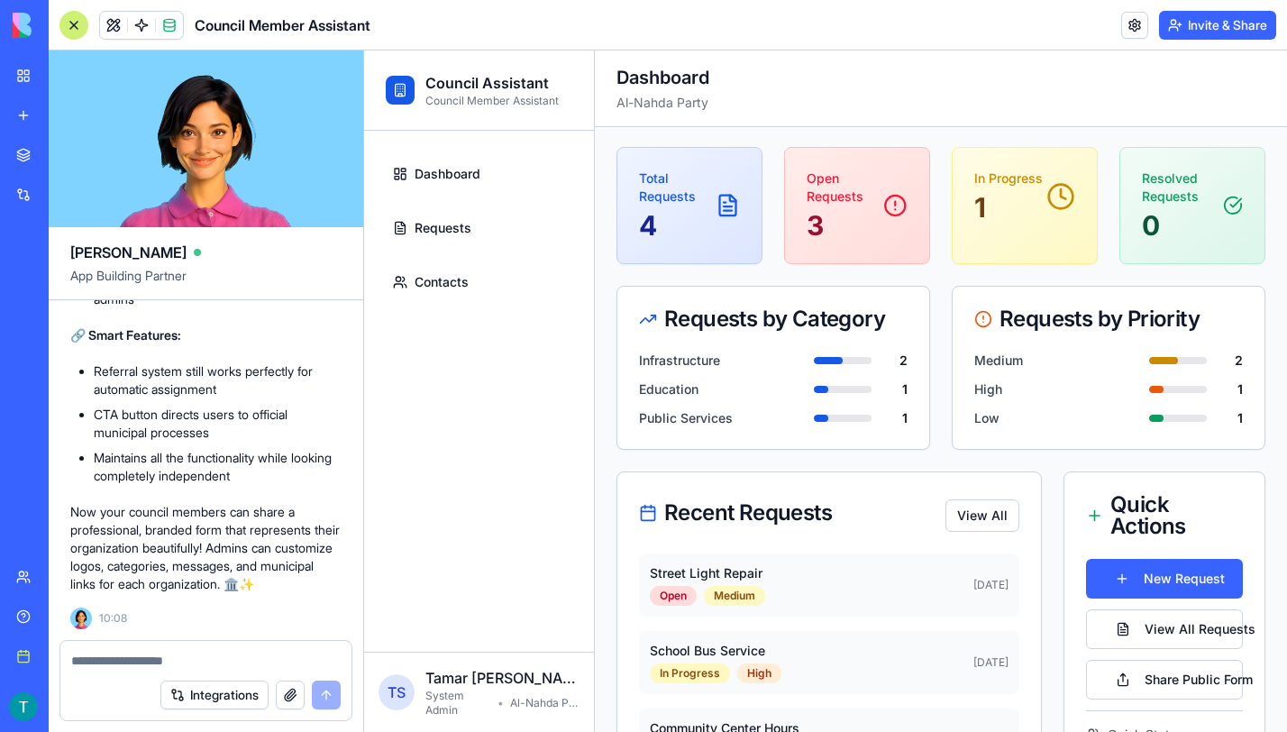
scroll to position [6086, 0]
click at [1143, 675] on button "Share Public Form" at bounding box center [1164, 680] width 157 height 40
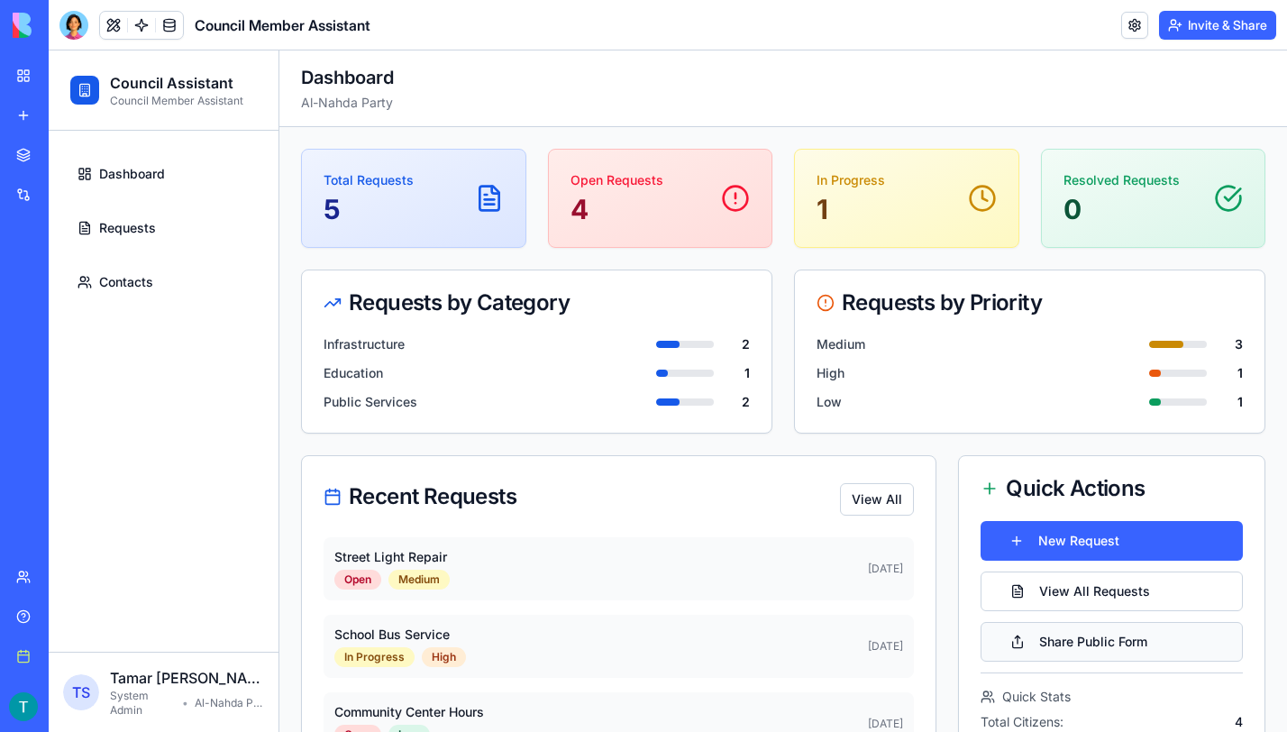
click at [1070, 648] on button "Share Public Form" at bounding box center [1112, 642] width 262 height 40
